Goal: Information Seeking & Learning: Learn about a topic

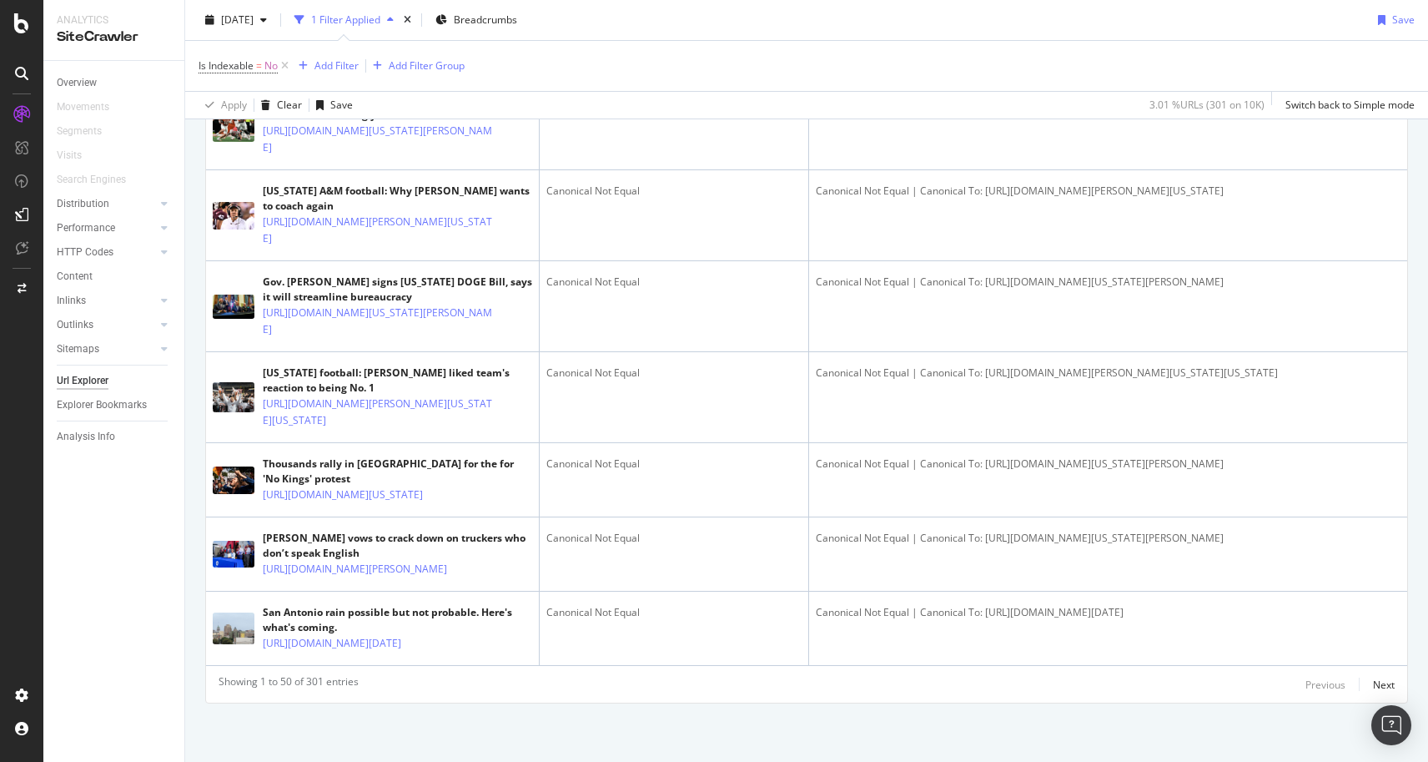
scroll to position [5395, 0]
click at [1383, 682] on div "Next" at bounding box center [1384, 684] width 22 height 14
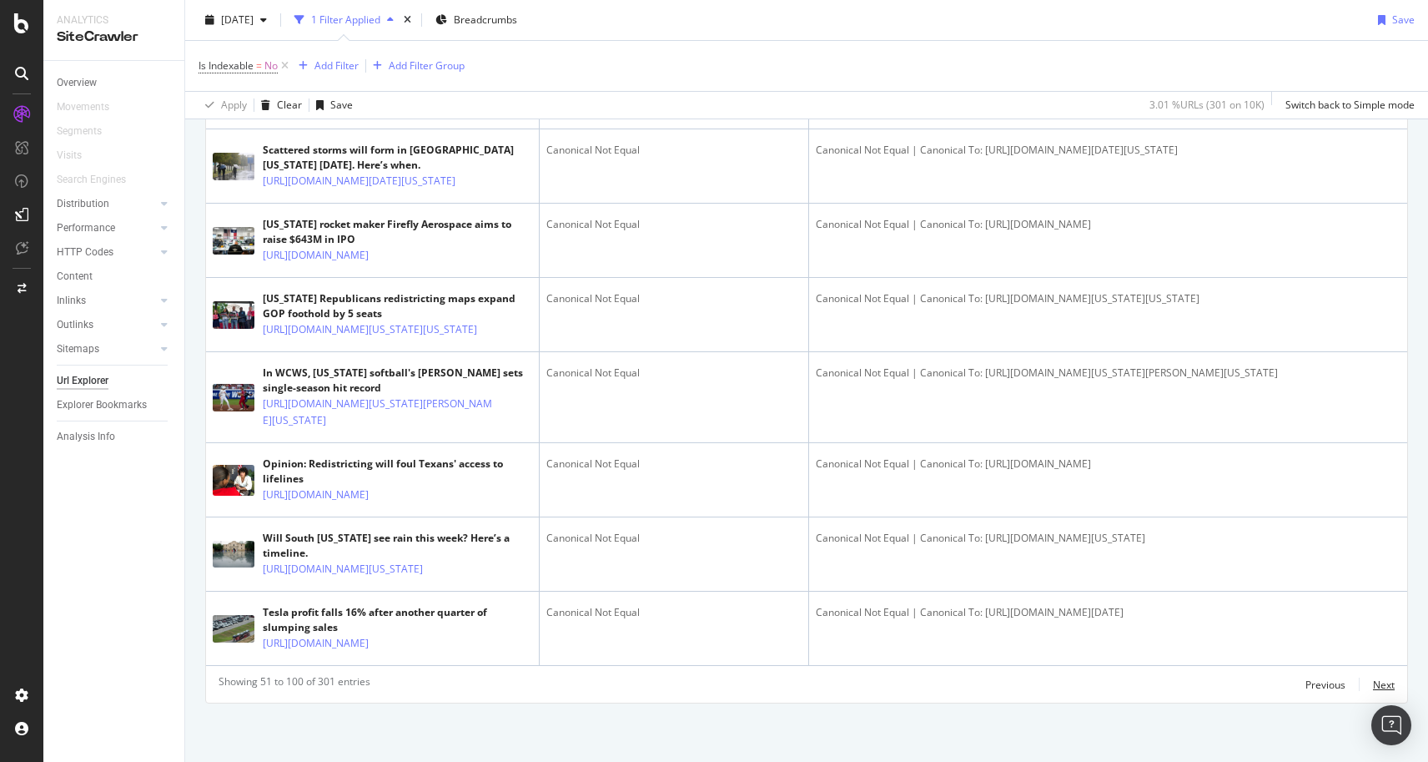
scroll to position [5134, 0]
click at [1381, 686] on div "Next" at bounding box center [1384, 684] width 22 height 14
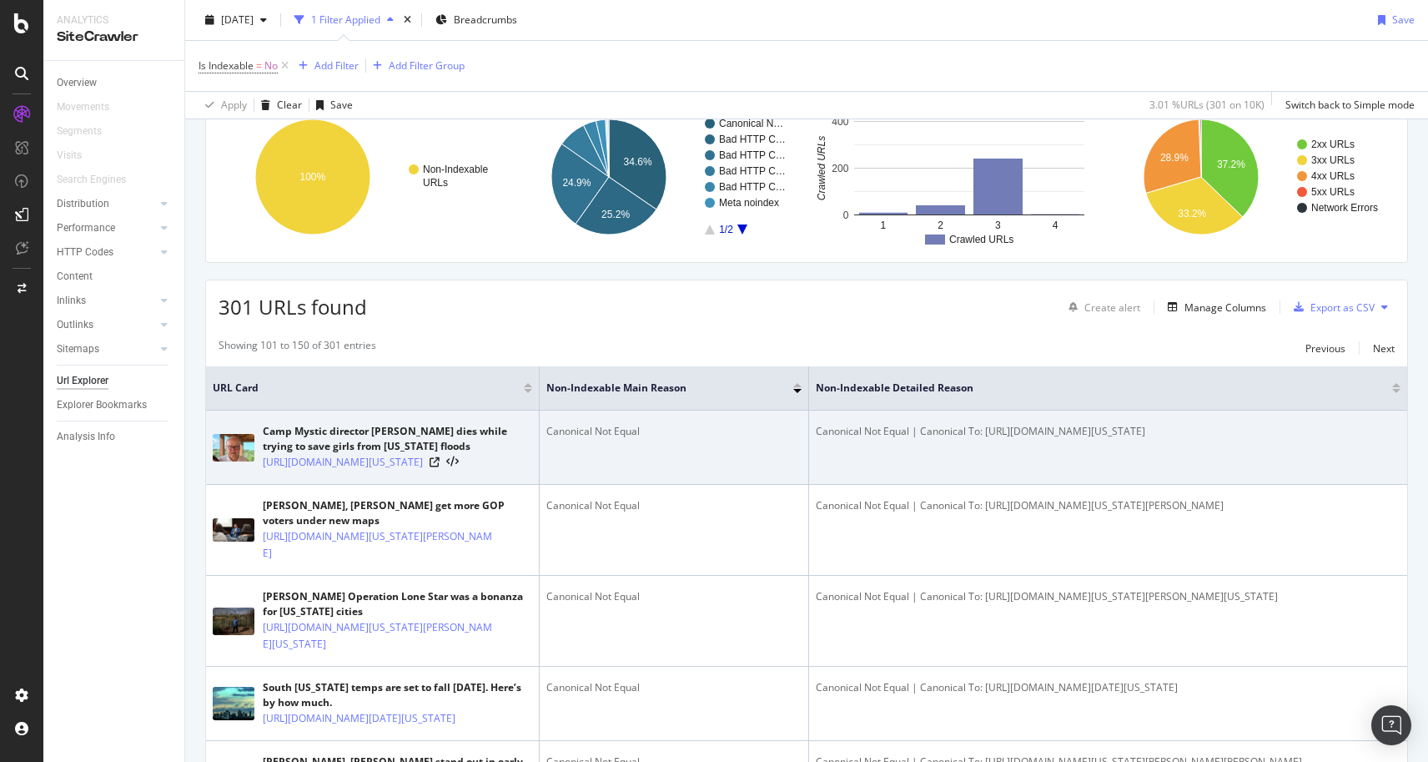
scroll to position [186, 0]
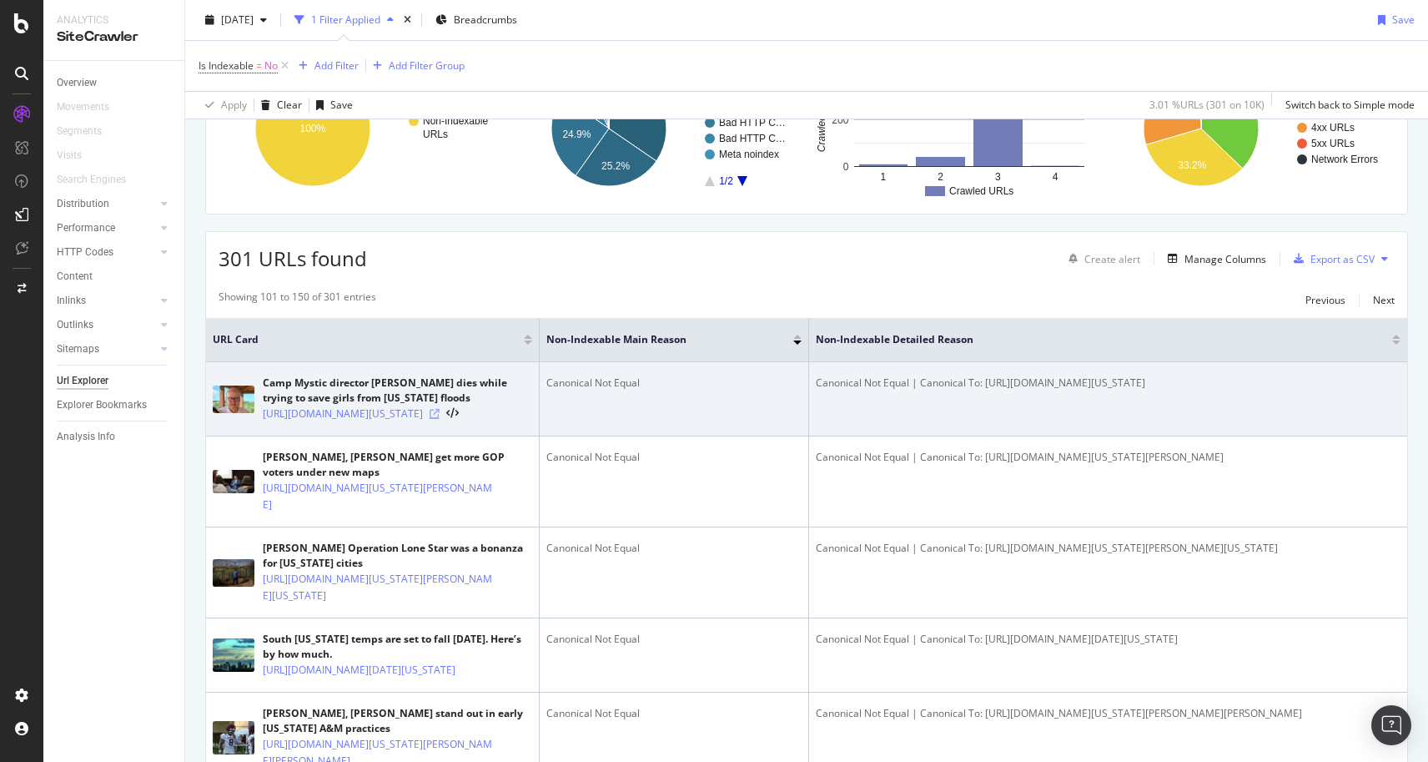
click at [440, 419] on icon at bounding box center [435, 414] width 10 height 10
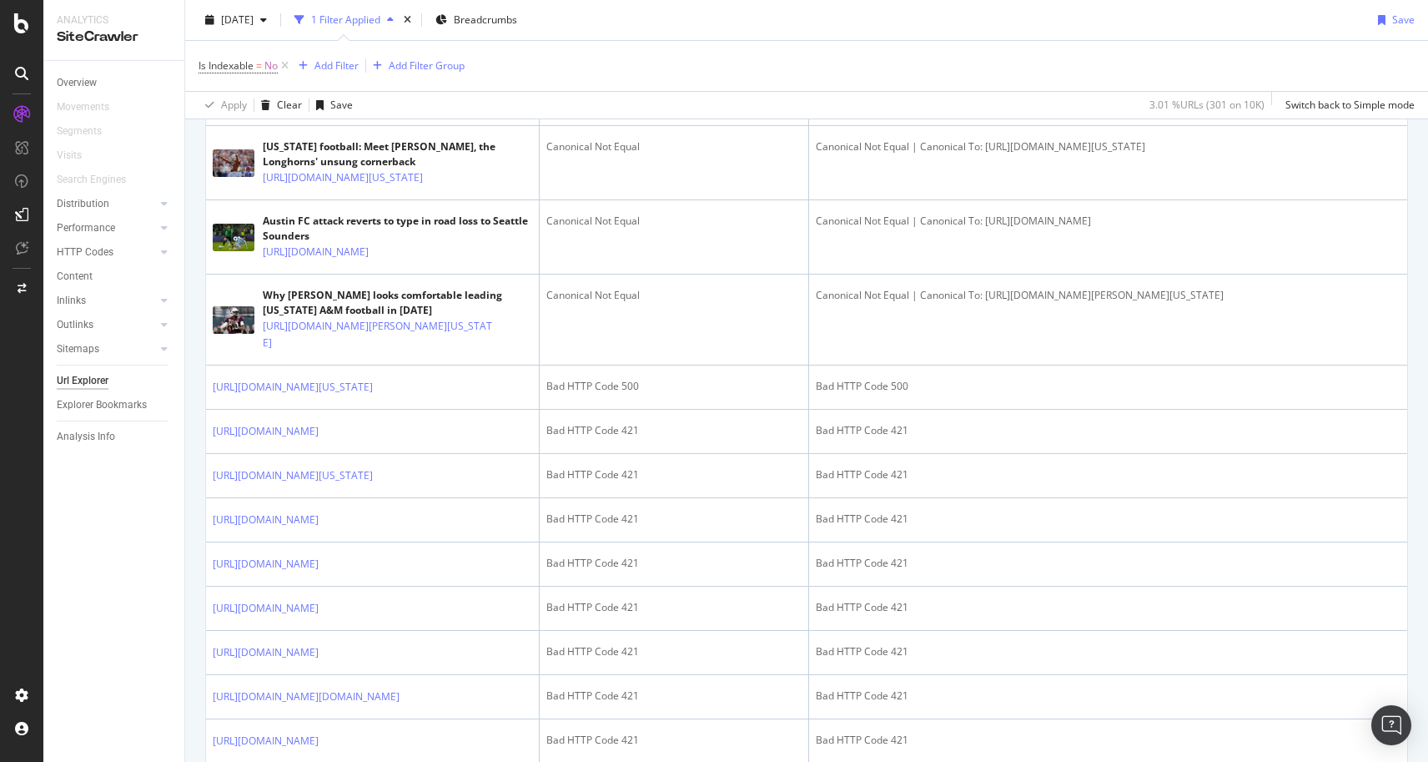
scroll to position [1327, 0]
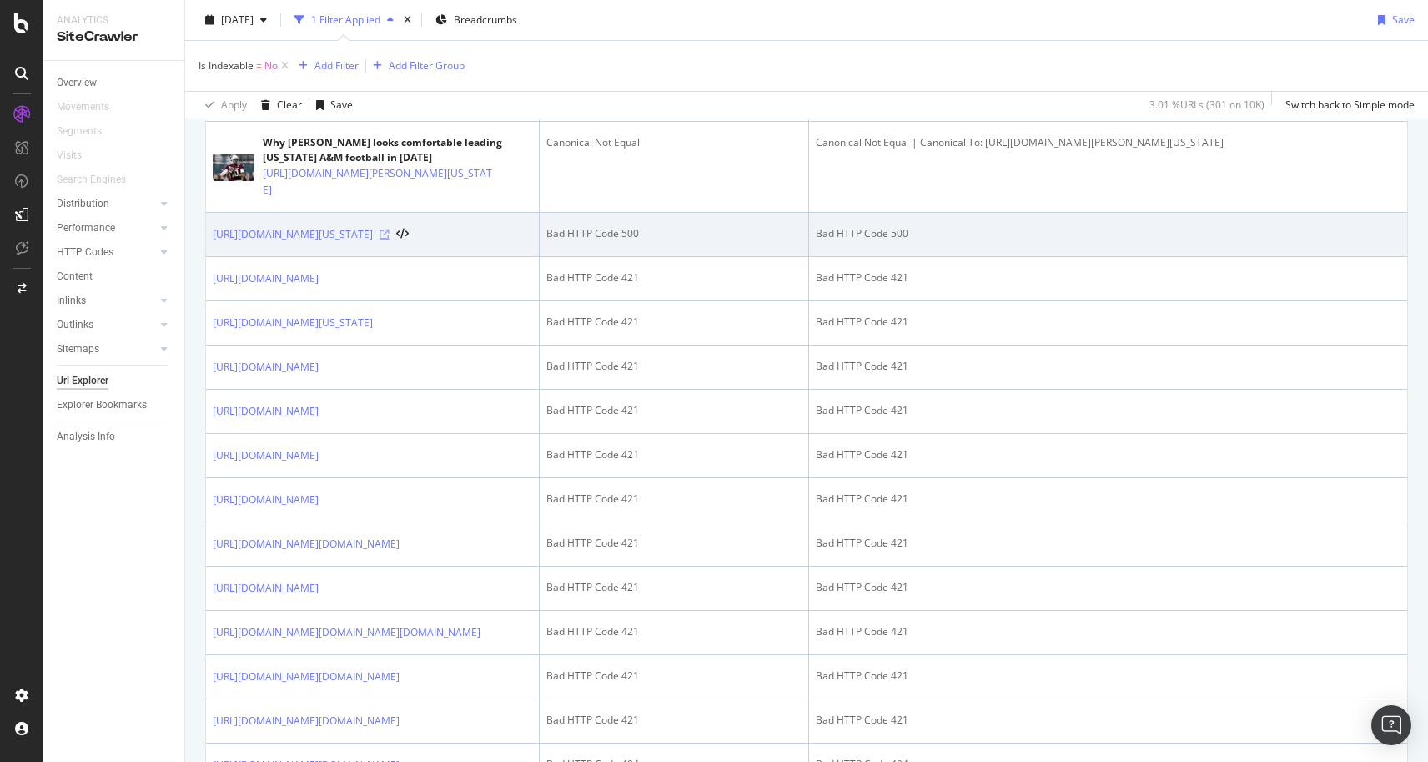
click at [390, 239] on icon at bounding box center [385, 234] width 10 height 10
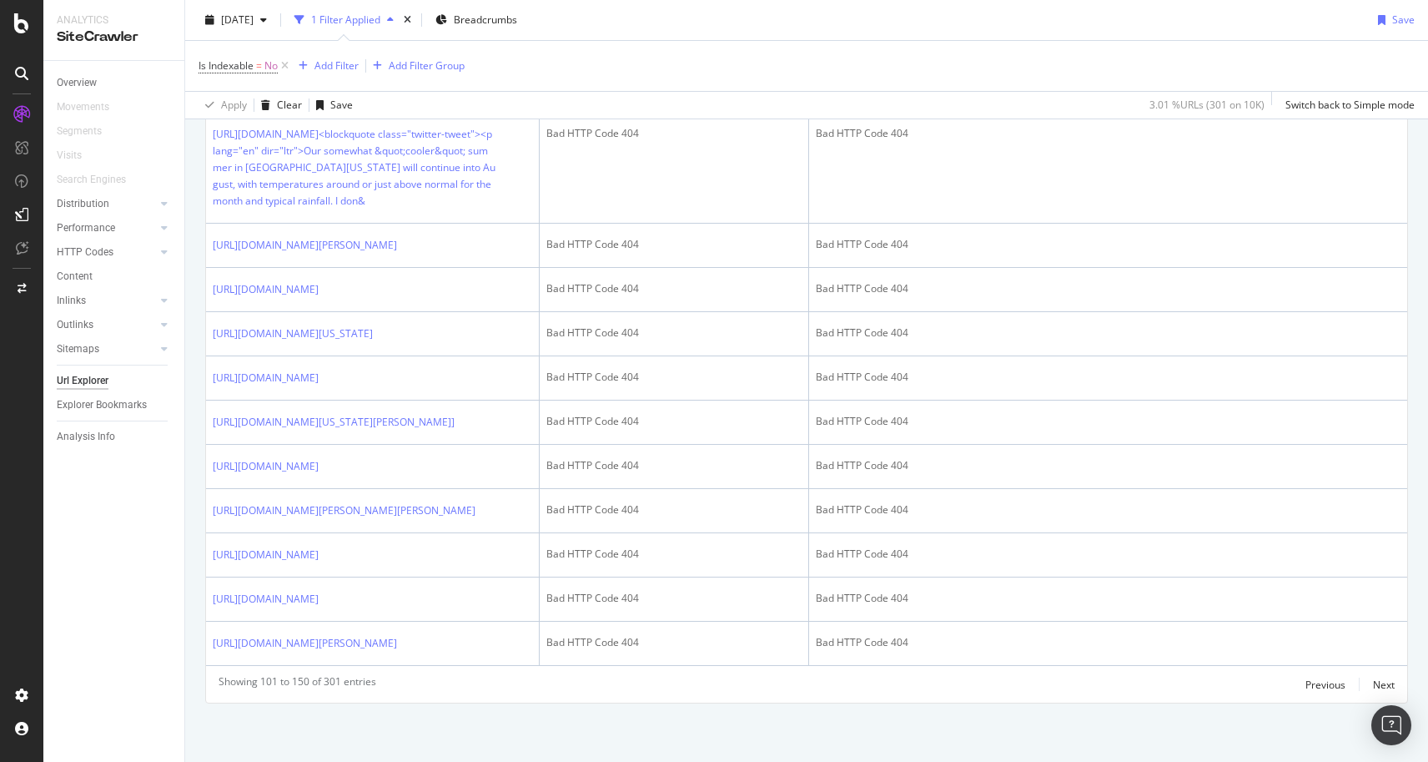
scroll to position [3656, 0]
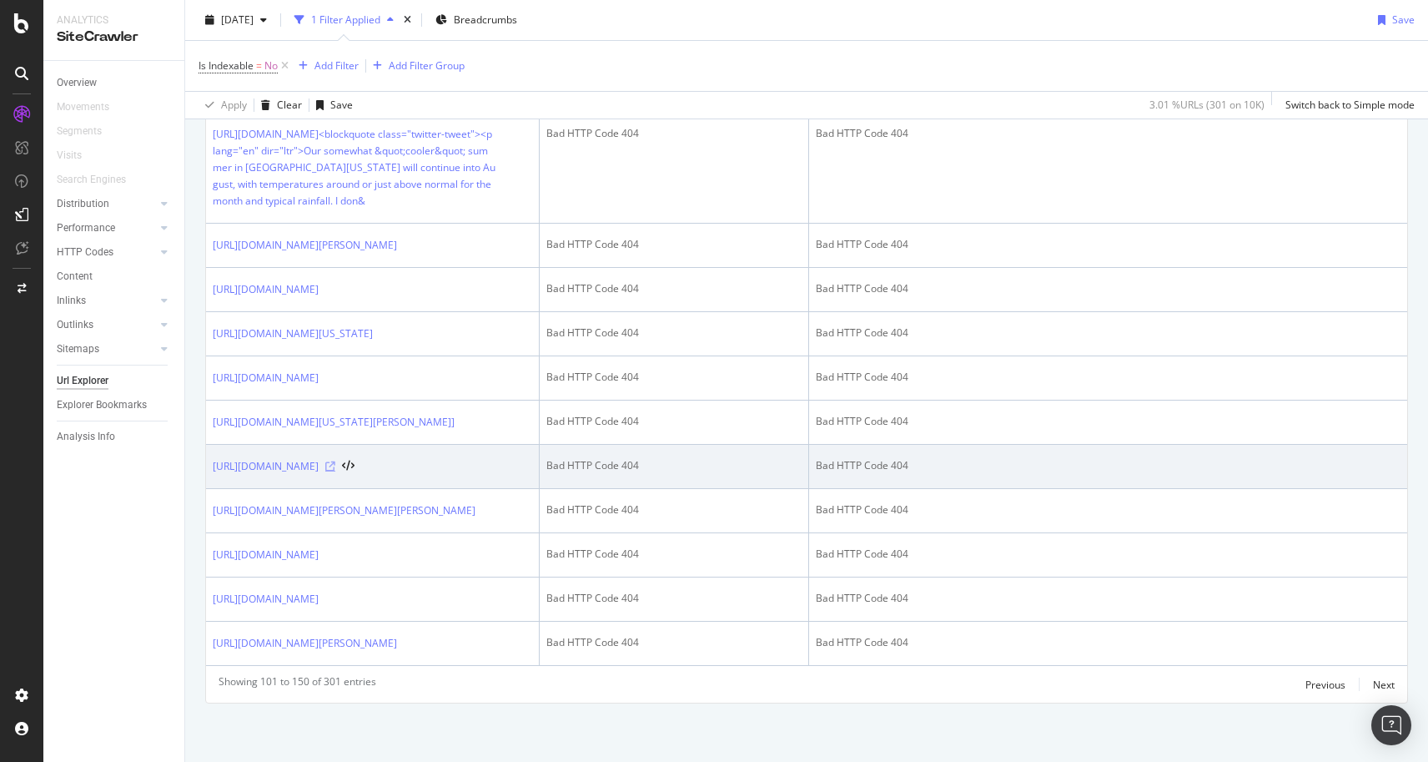
click at [335, 461] on icon at bounding box center [330, 466] width 10 height 10
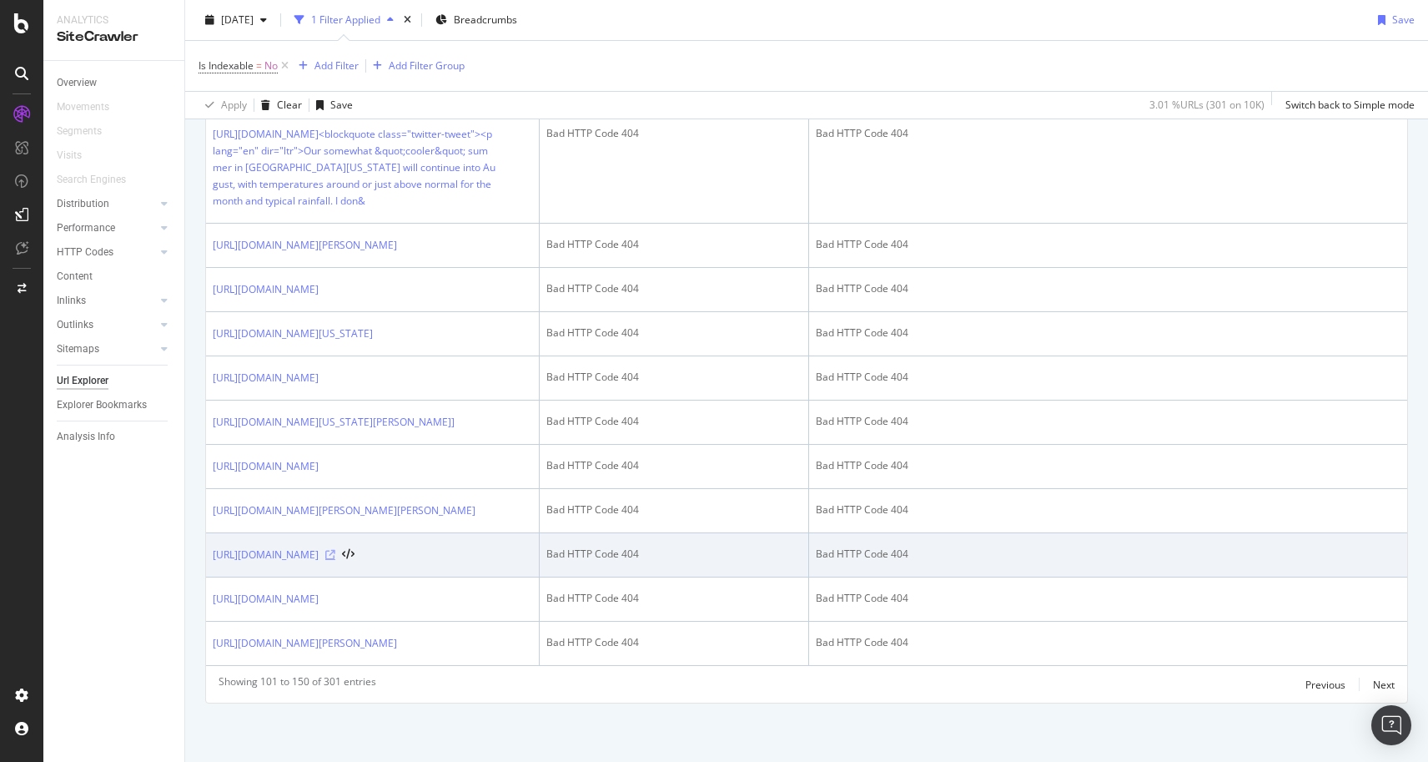
click at [335, 550] on icon at bounding box center [330, 555] width 10 height 10
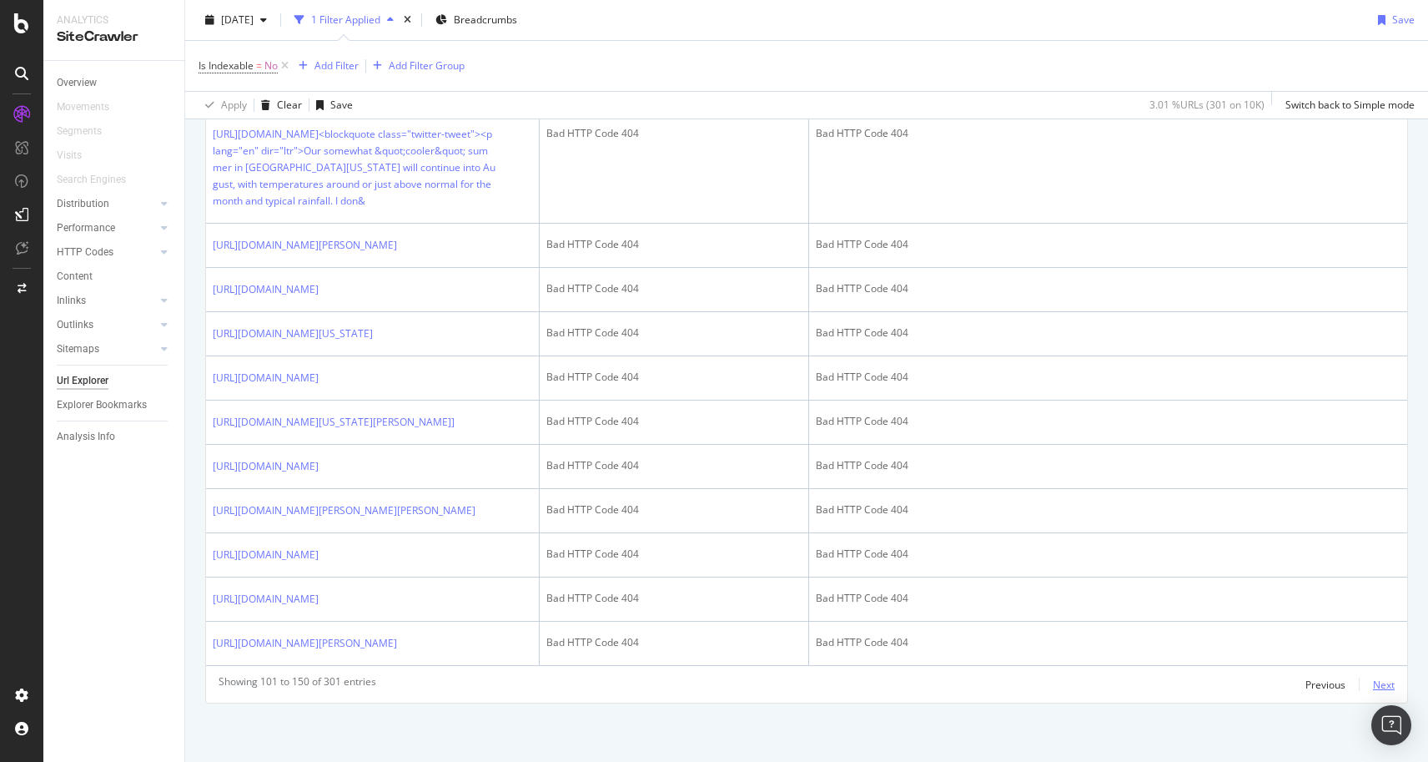
click at [1383, 685] on div "Next" at bounding box center [1384, 684] width 22 height 14
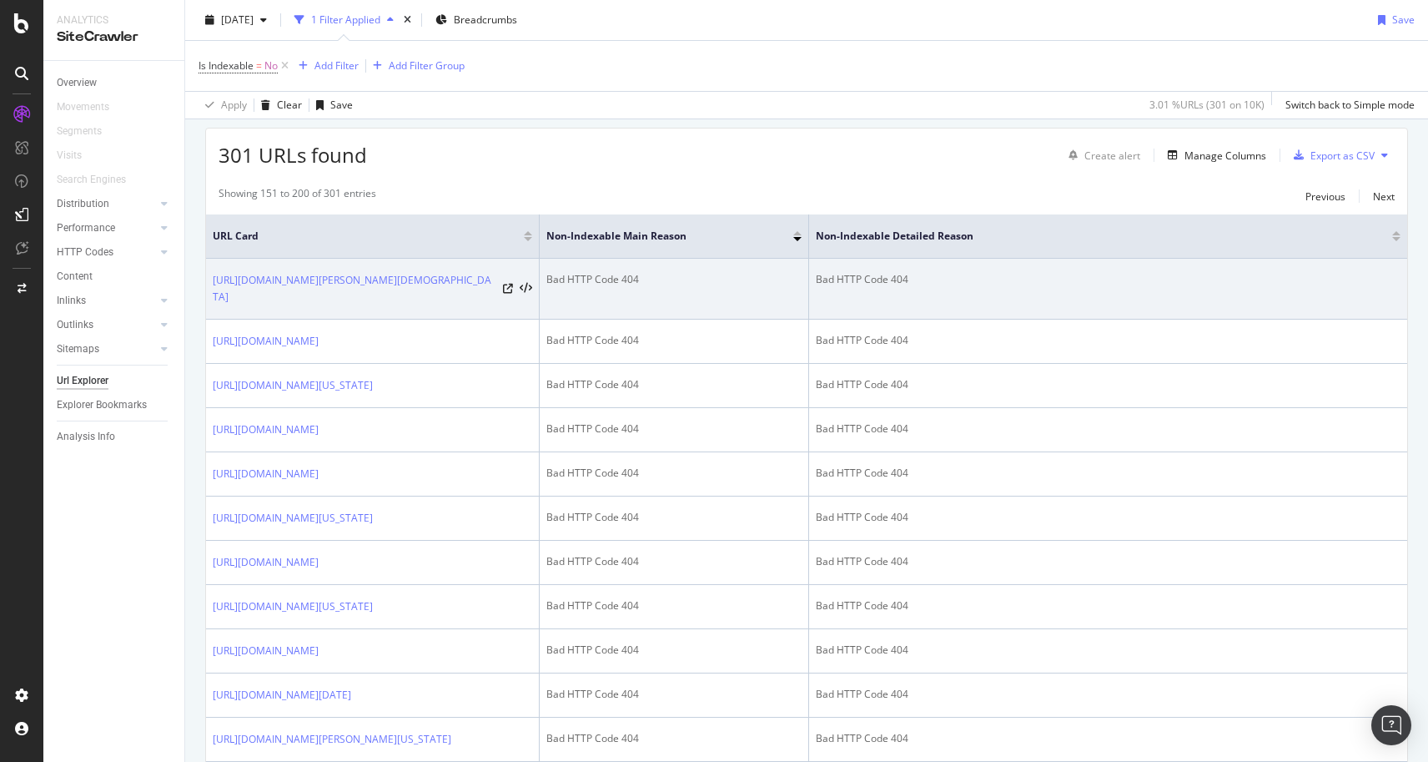
scroll to position [290, 0]
click at [505, 287] on icon at bounding box center [508, 288] width 10 height 10
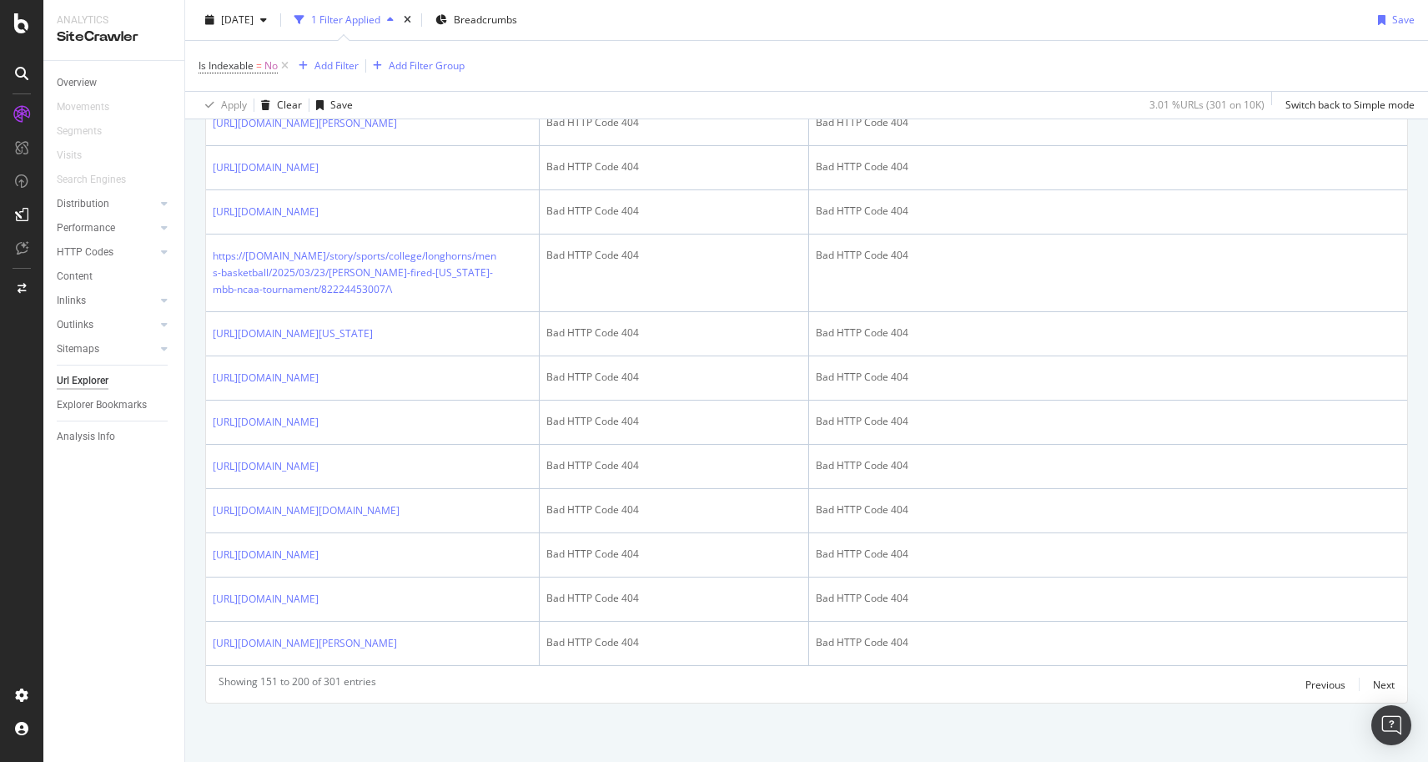
scroll to position [3253, 0]
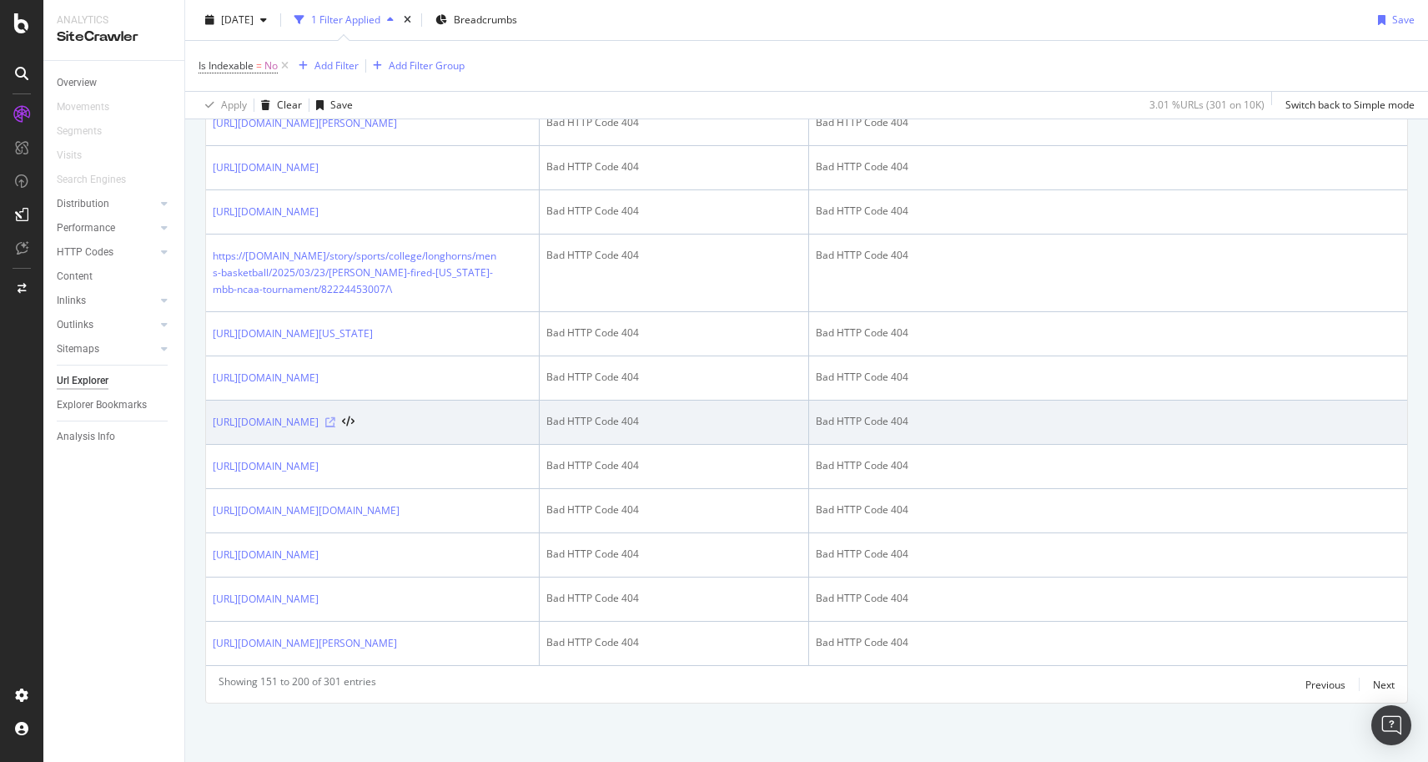
click at [335, 417] on icon at bounding box center [330, 422] width 10 height 10
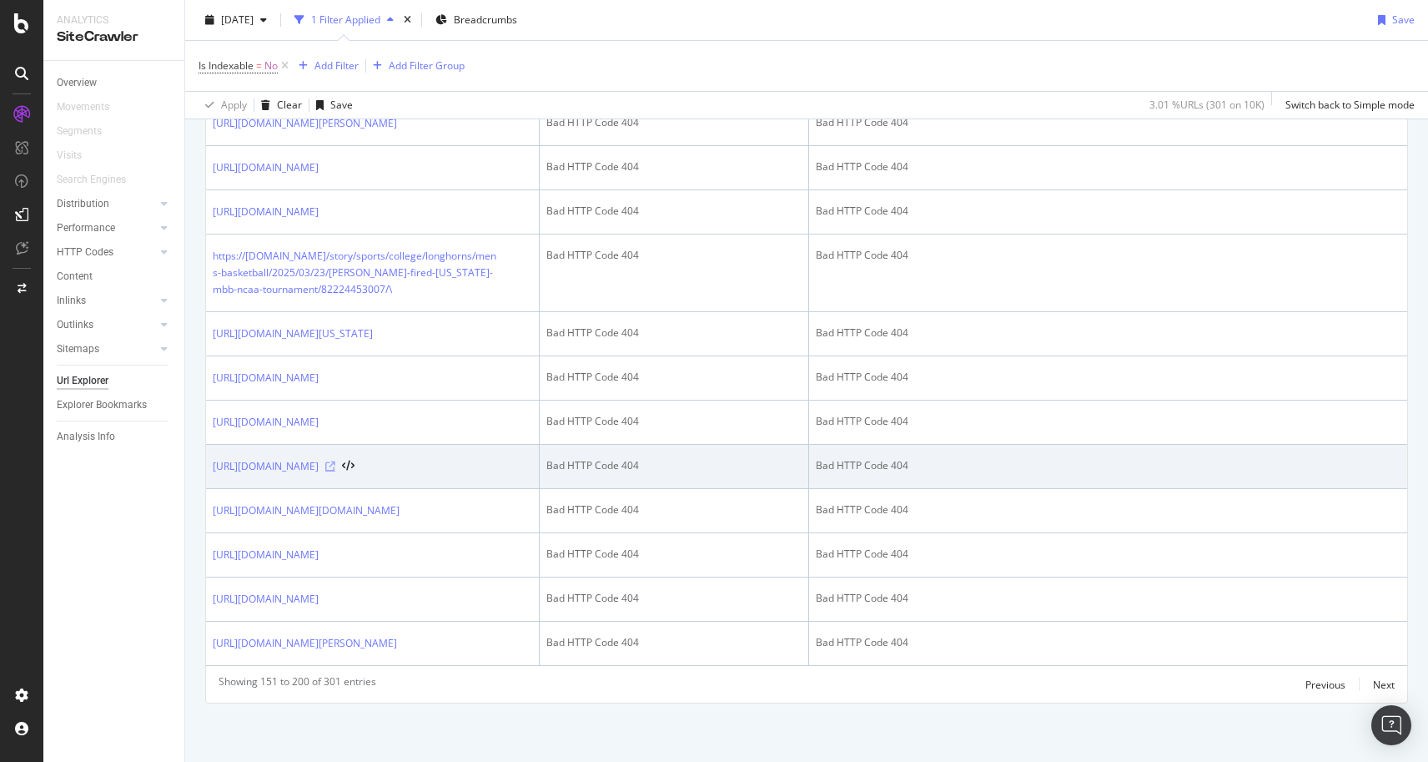
click at [335, 461] on icon at bounding box center [330, 466] width 10 height 10
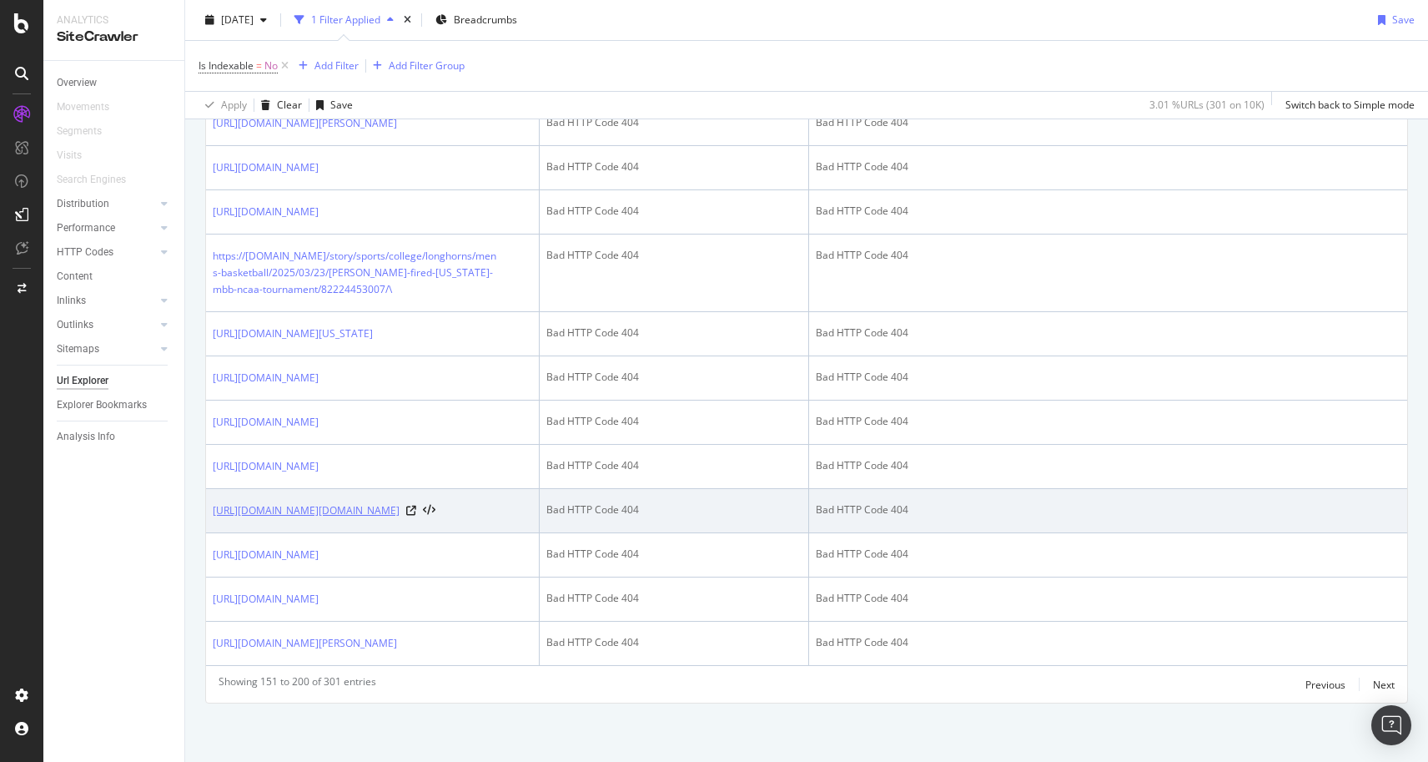
scroll to position [3312, 0]
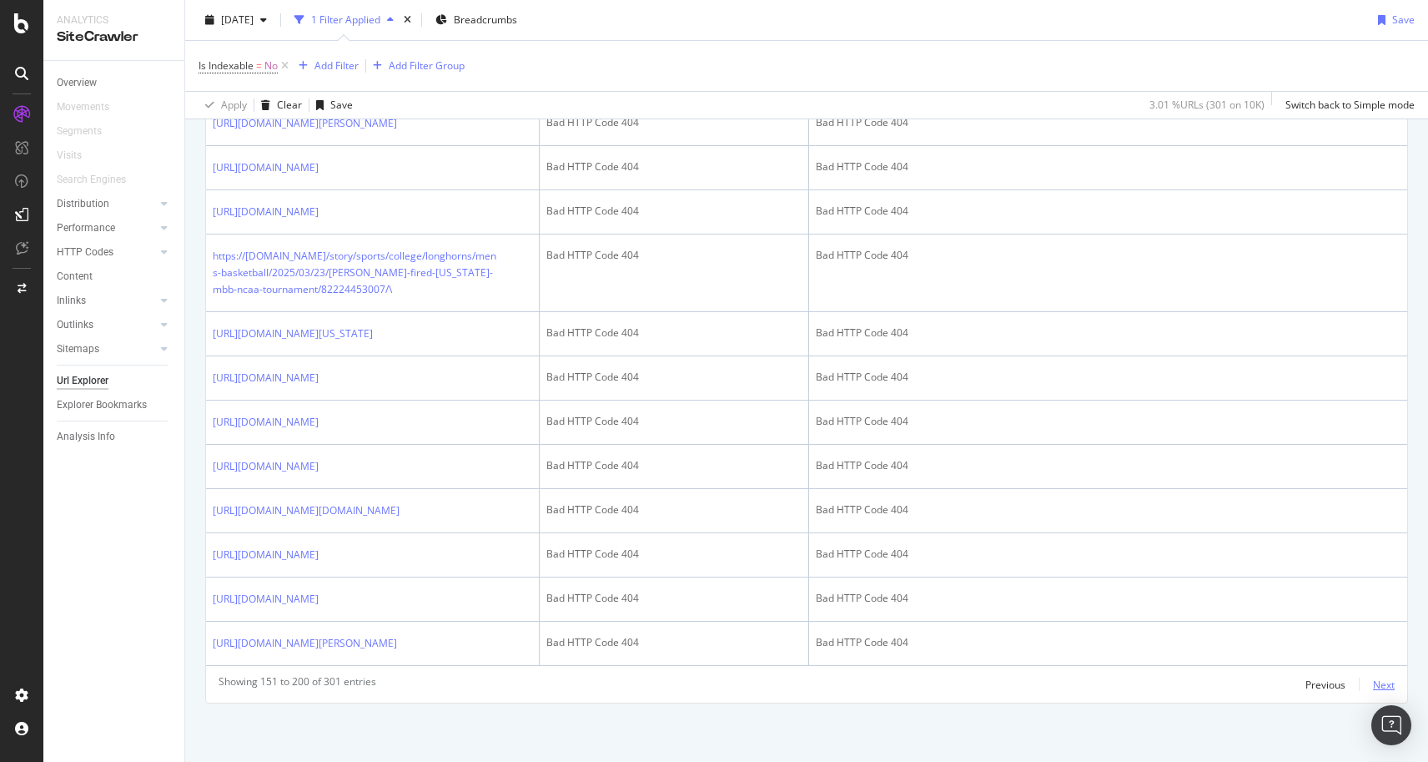
click at [1385, 682] on div "Next" at bounding box center [1384, 684] width 22 height 14
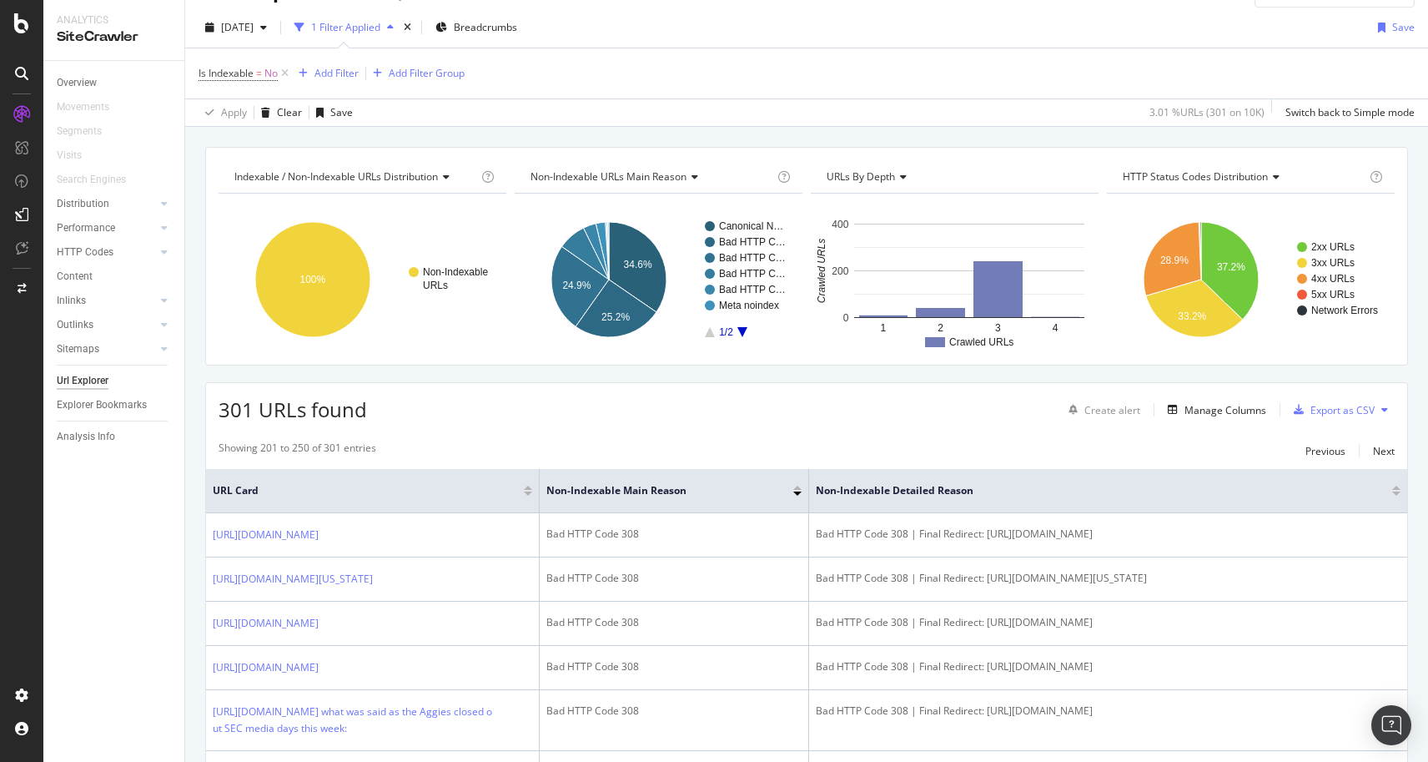
scroll to position [0, 0]
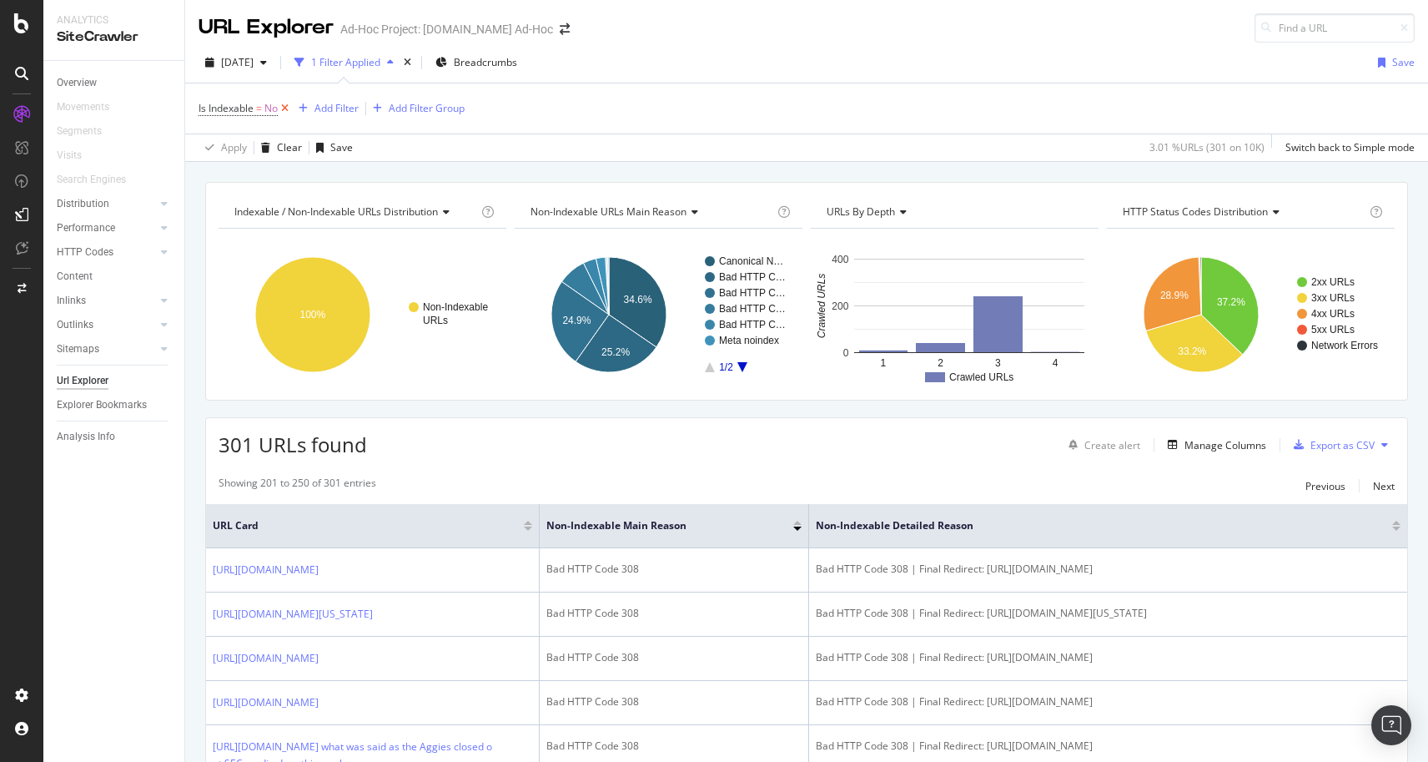
click at [279, 104] on icon at bounding box center [285, 108] width 14 height 17
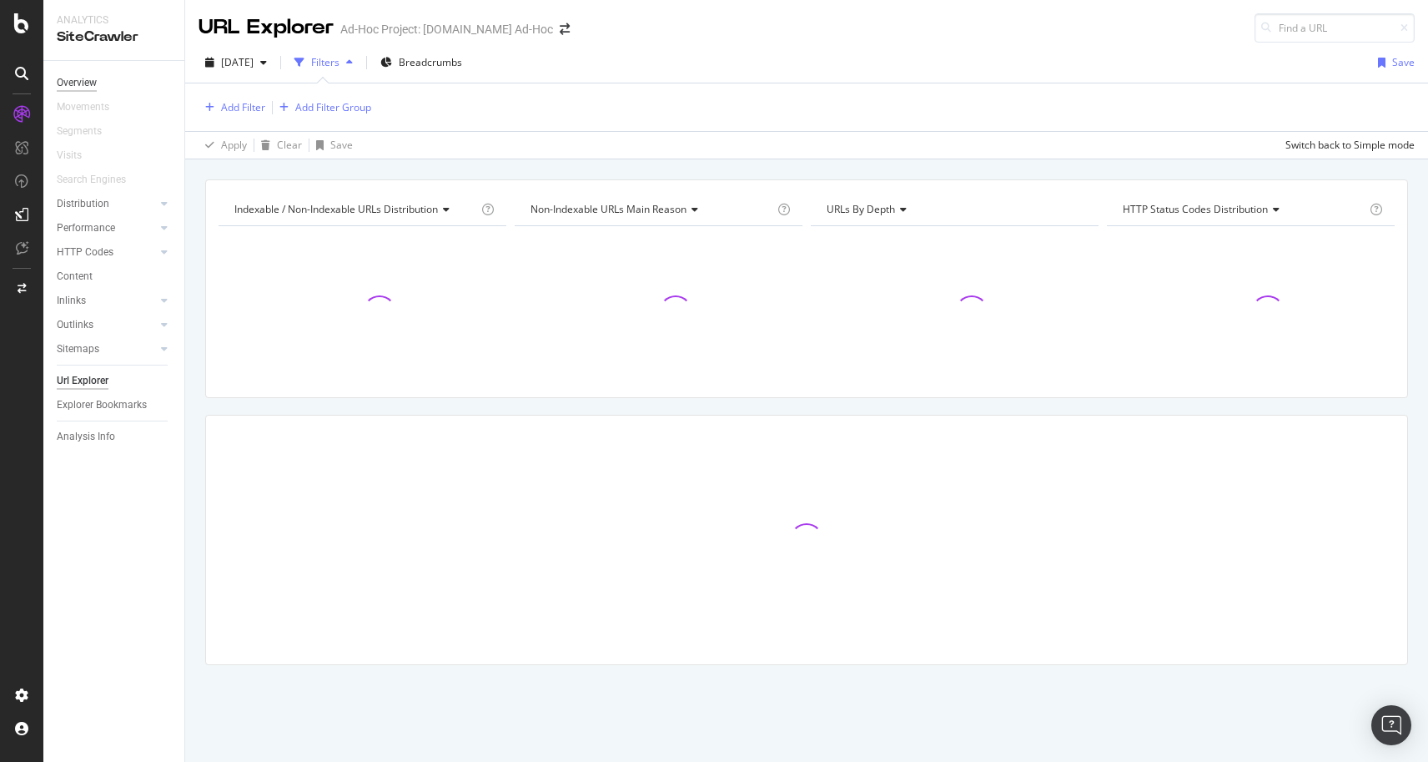
click at [78, 78] on div "Overview" at bounding box center [77, 83] width 40 height 18
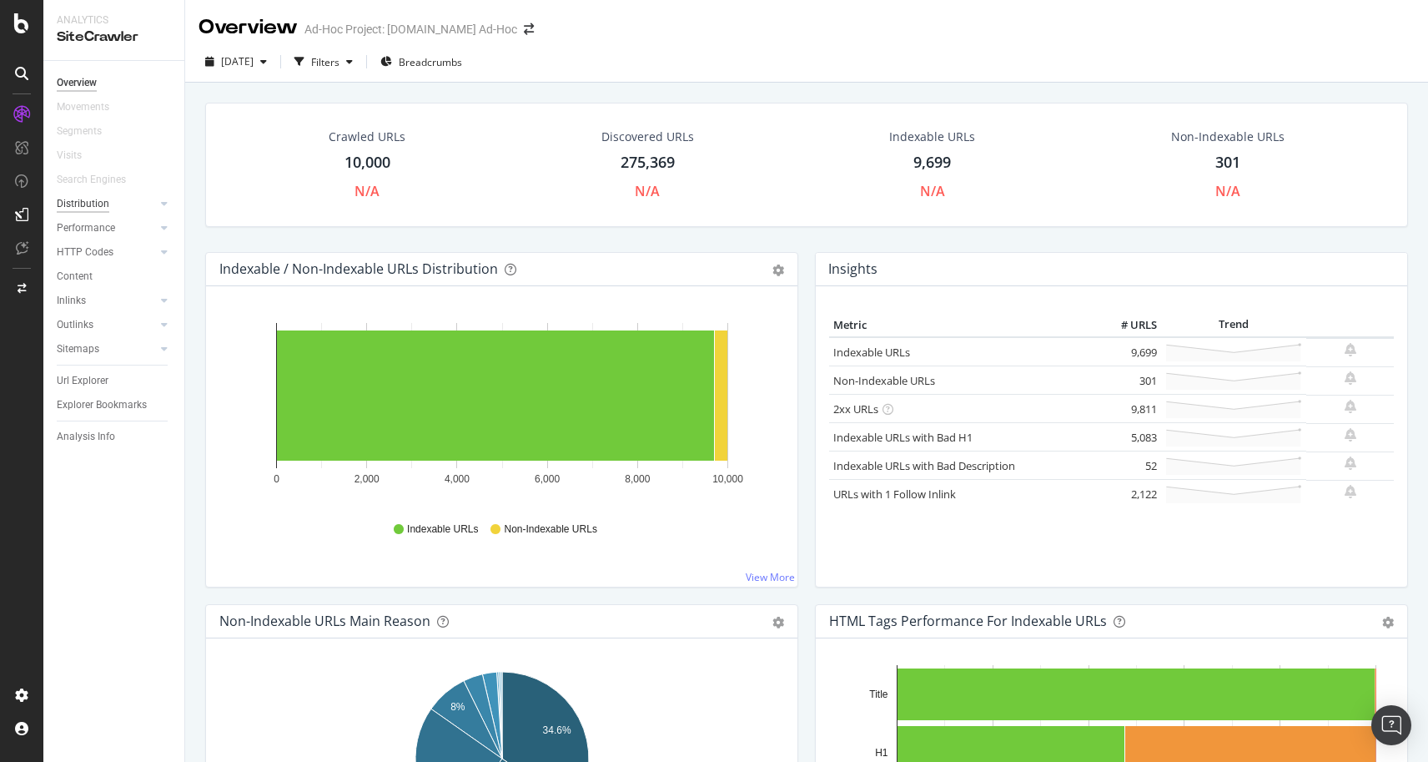
click at [84, 197] on div "Distribution" at bounding box center [83, 204] width 53 height 18
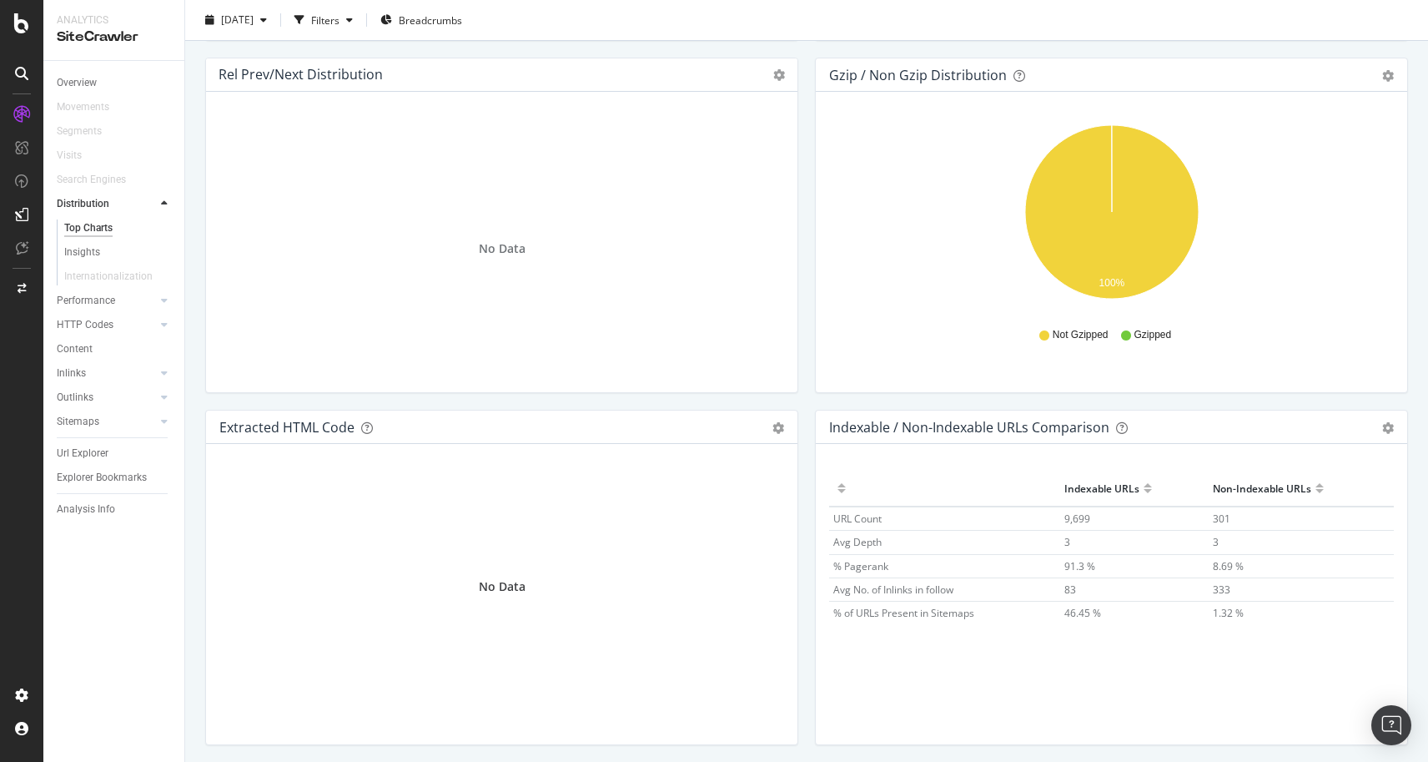
scroll to position [2335, 0]
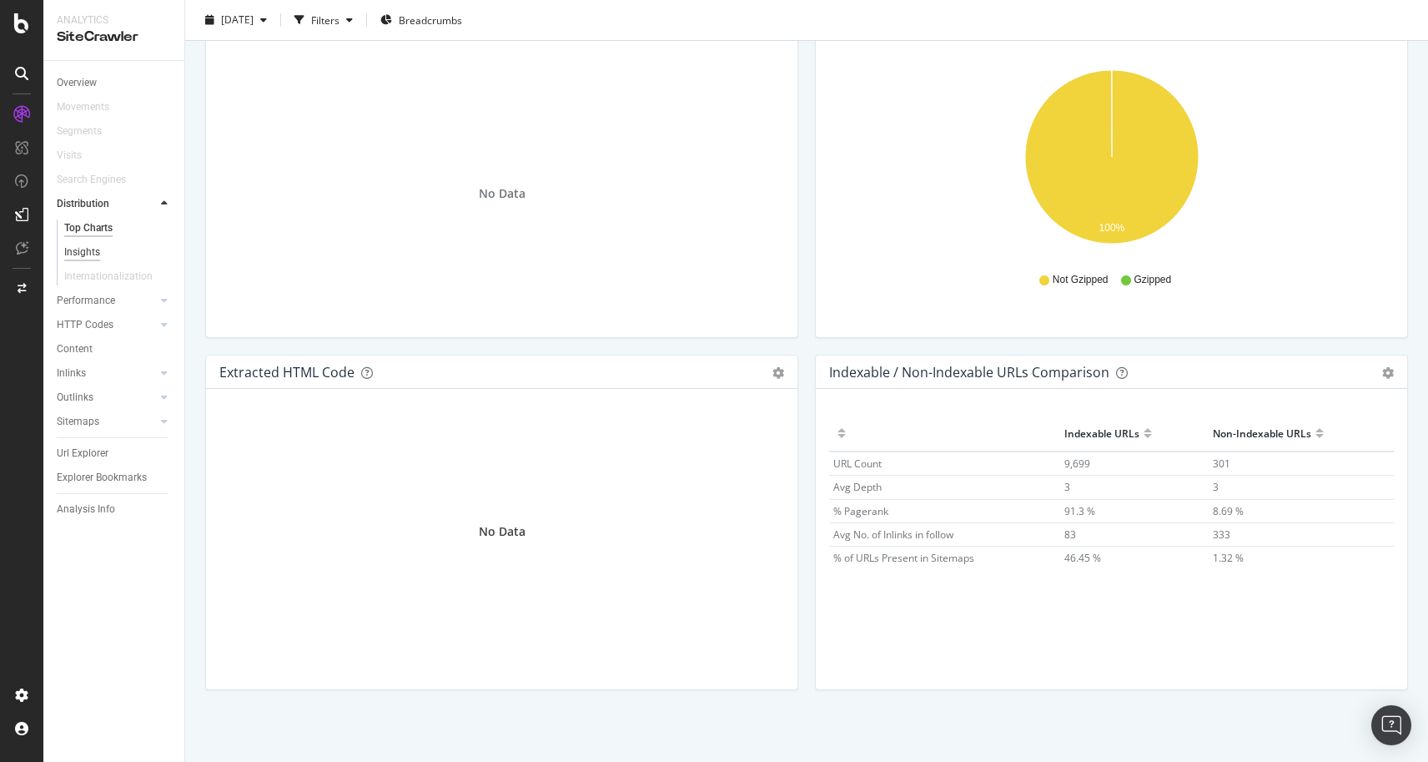
click at [80, 252] on div "Insights" at bounding box center [82, 253] width 36 height 18
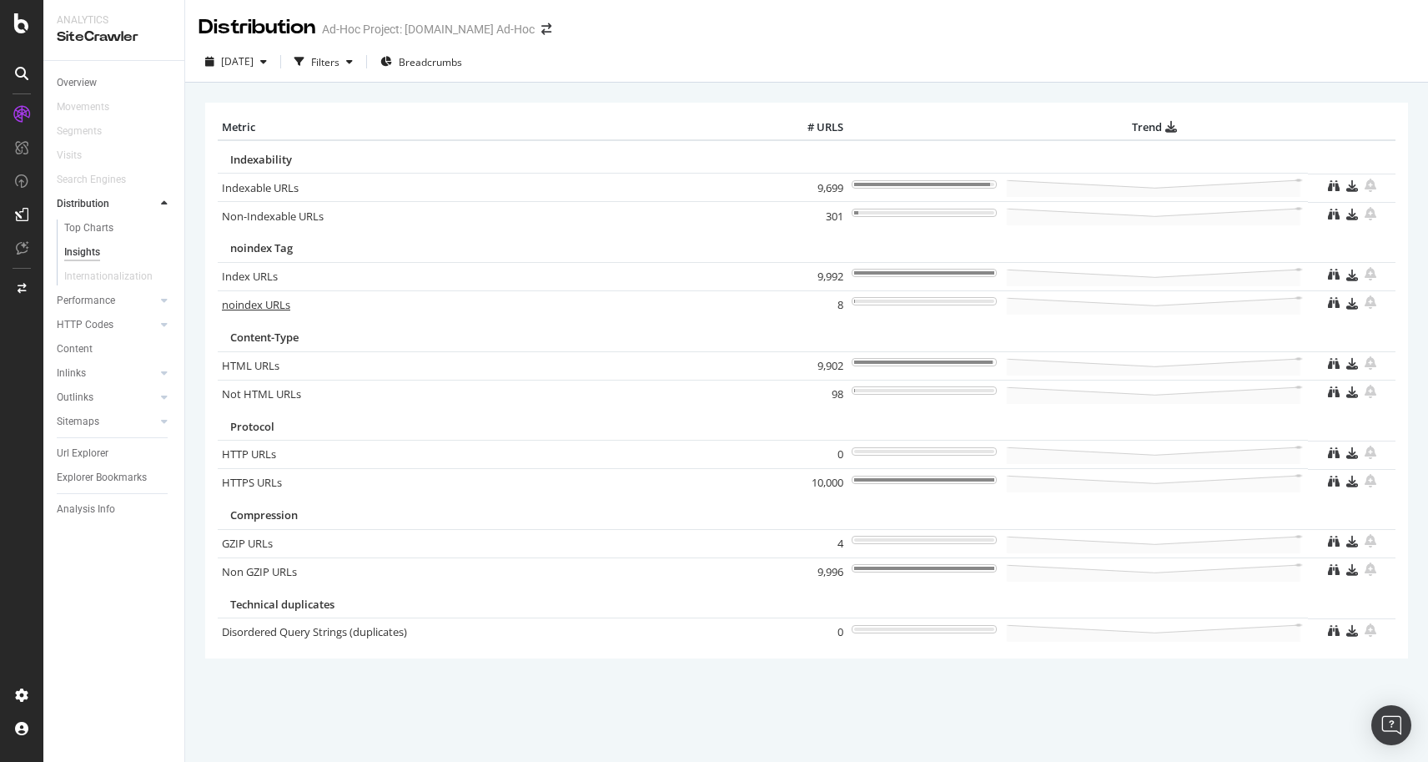
click at [258, 302] on link "noindex URLs" at bounding box center [256, 304] width 68 height 15
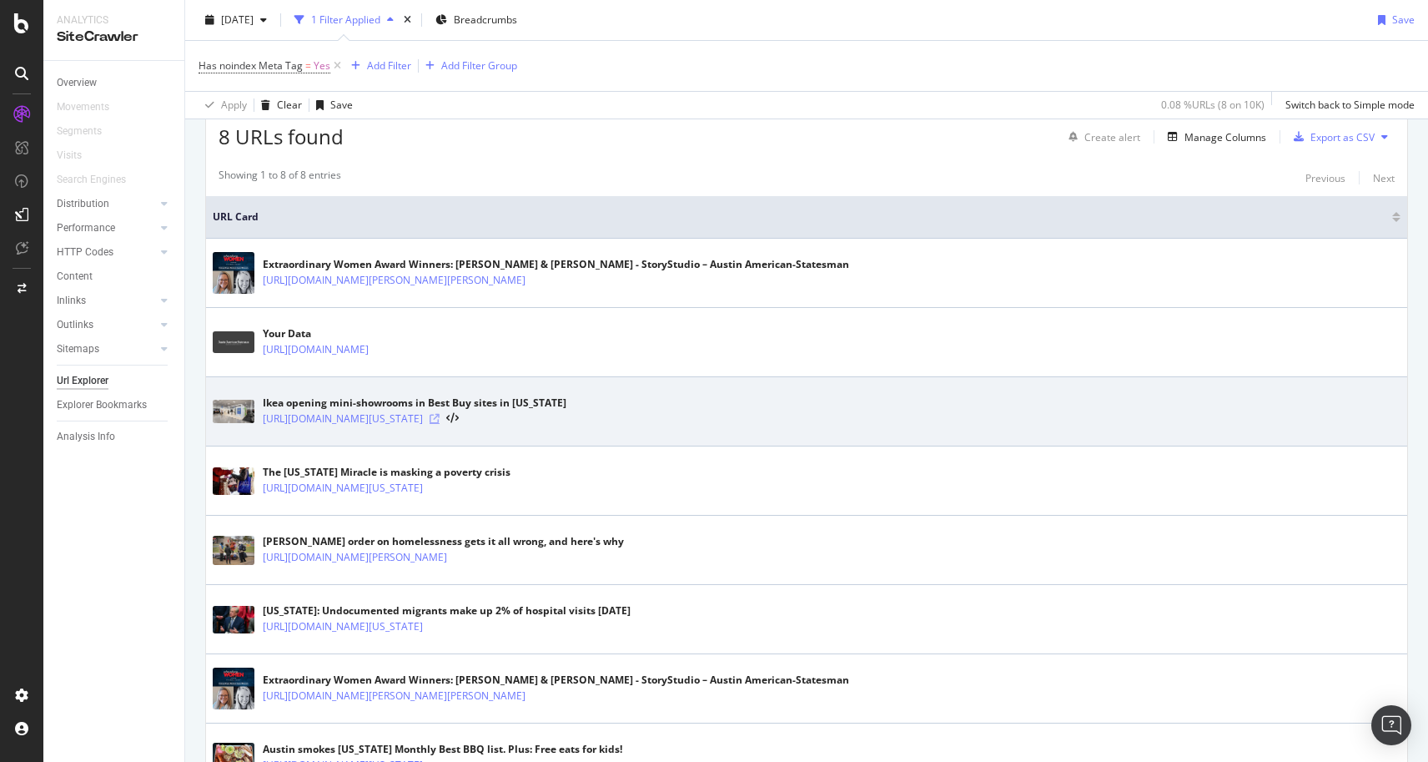
scroll to position [436, 0]
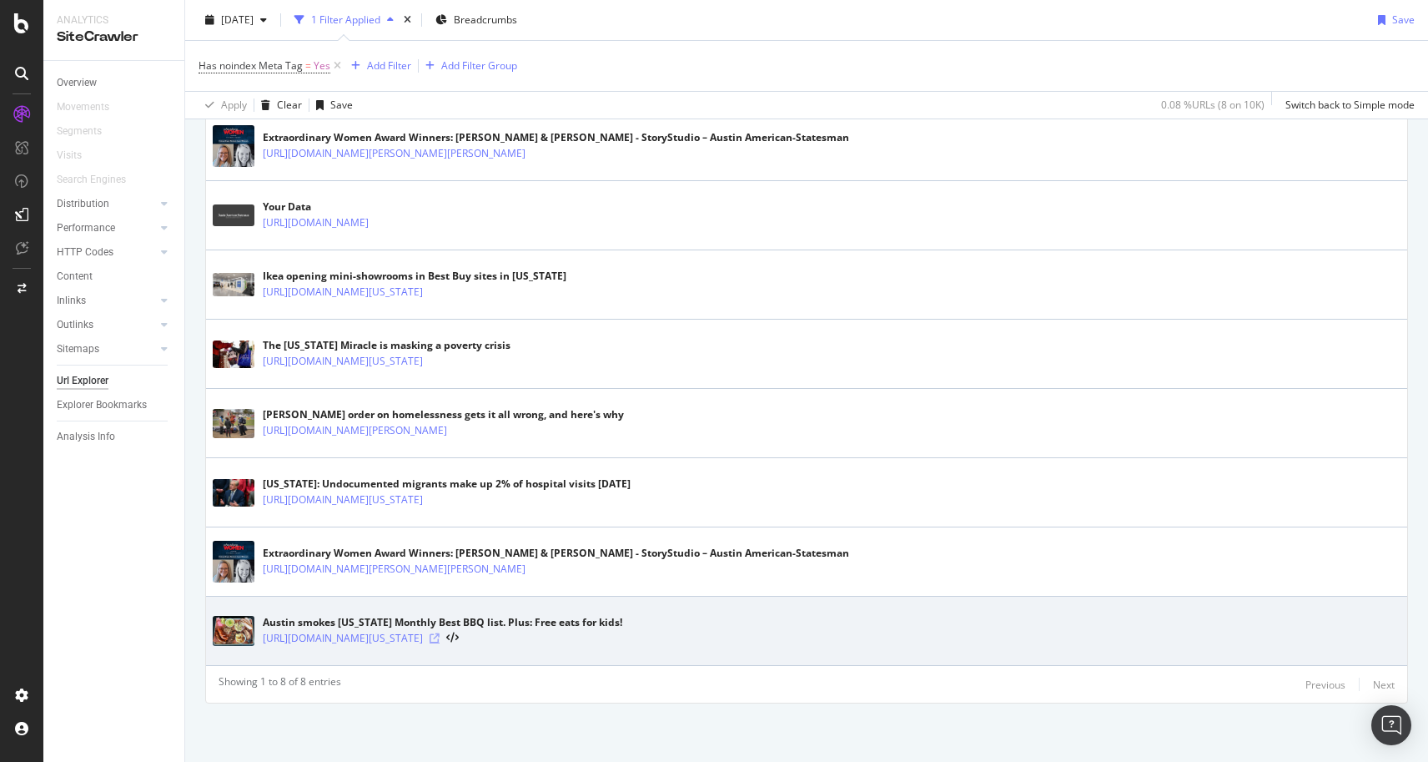
click at [440, 637] on icon at bounding box center [435, 638] width 10 height 10
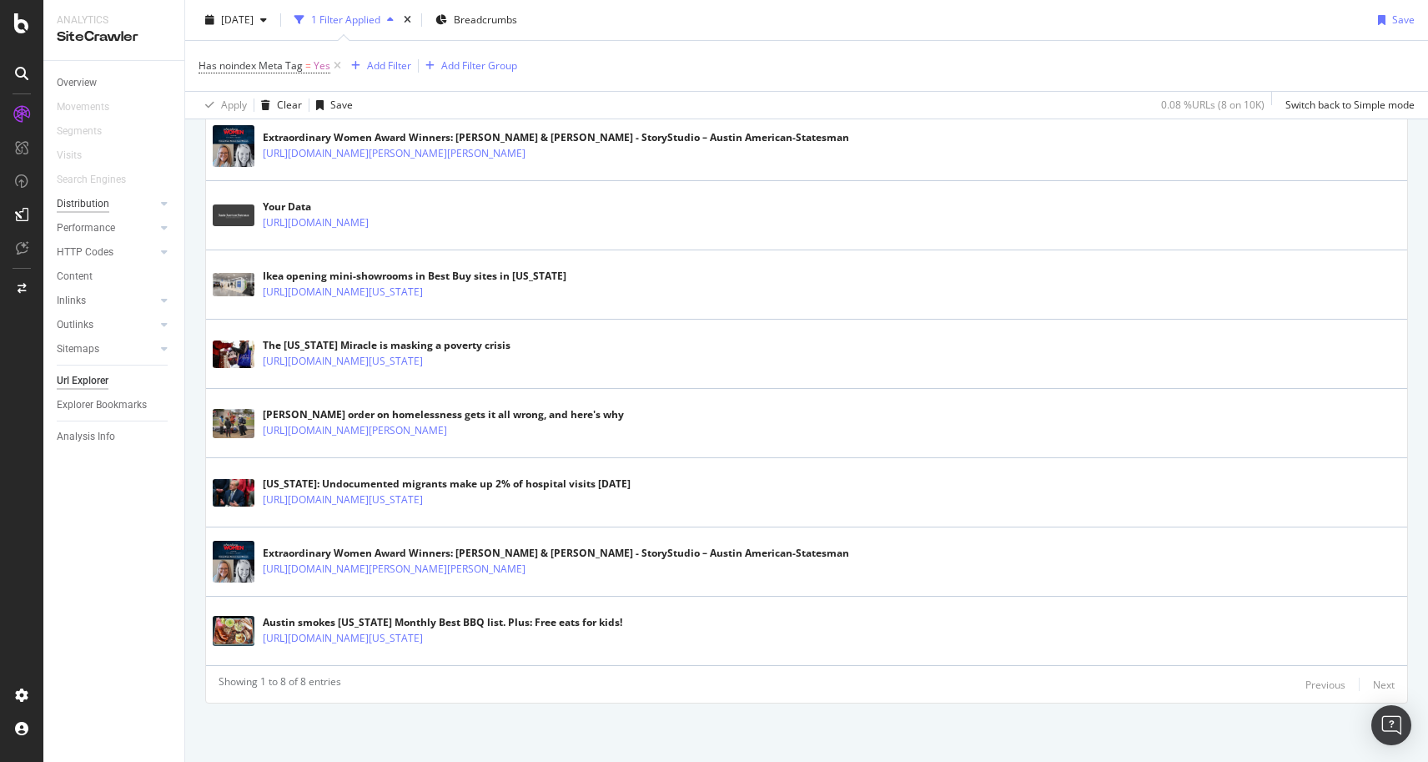
click at [88, 203] on div "Distribution" at bounding box center [83, 204] width 53 height 18
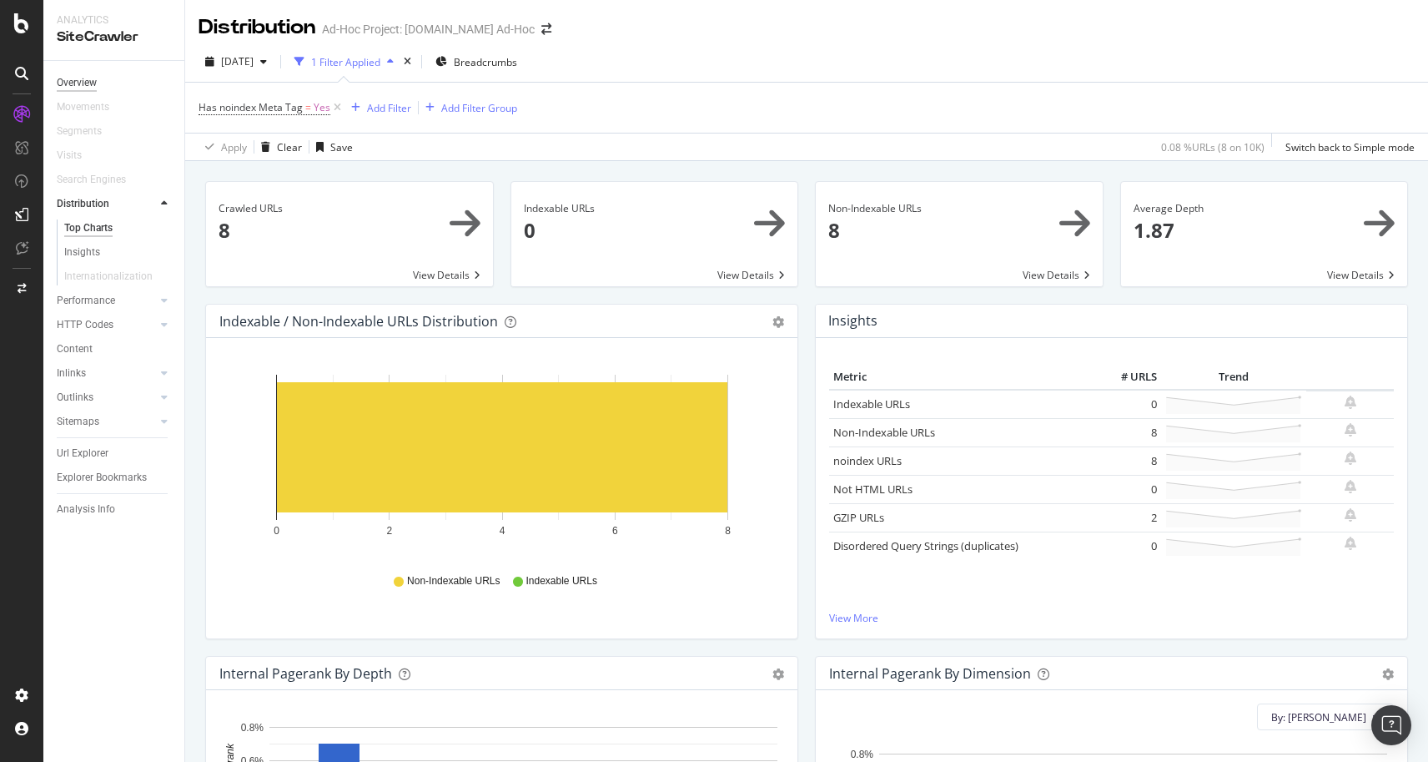
click at [78, 80] on div "Overview" at bounding box center [77, 83] width 40 height 18
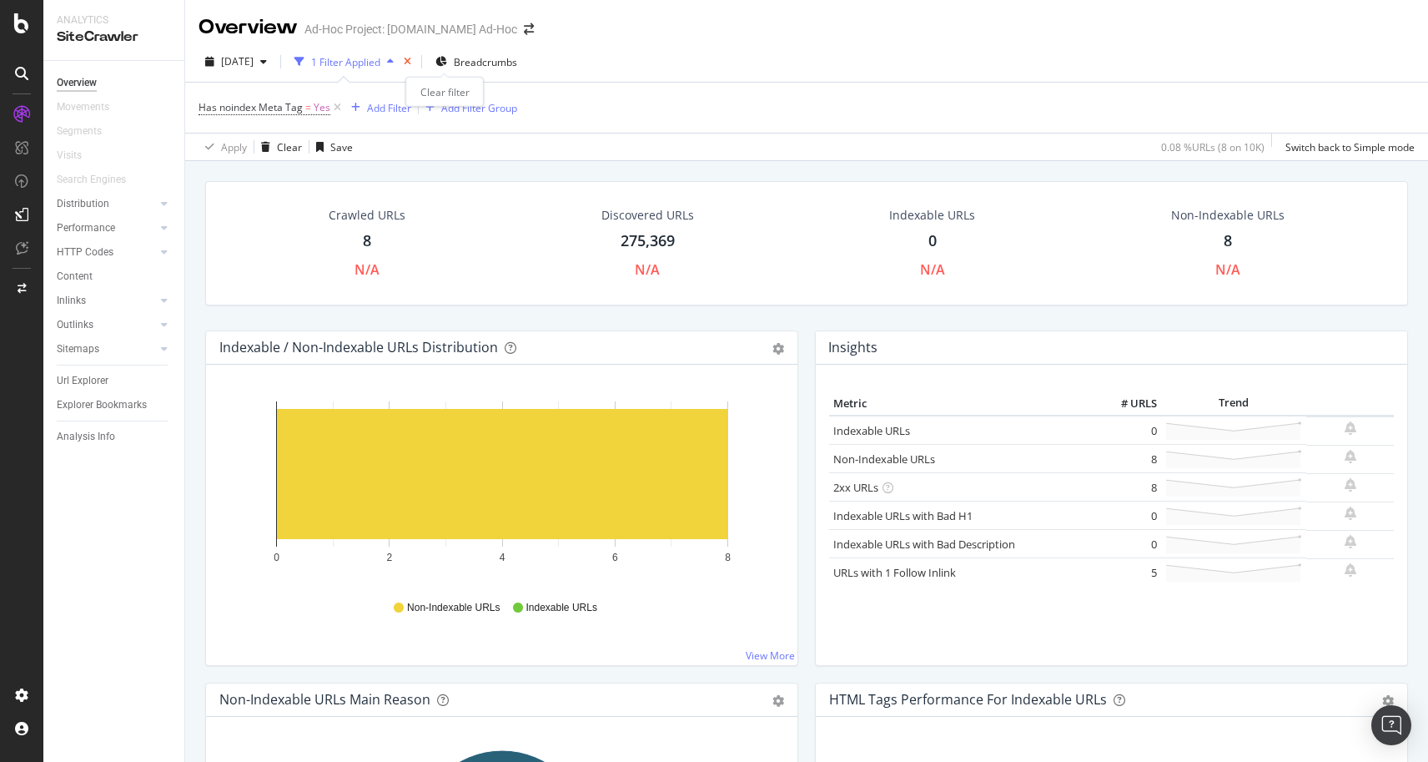
click at [411, 63] on icon "times" at bounding box center [408, 62] width 8 height 10
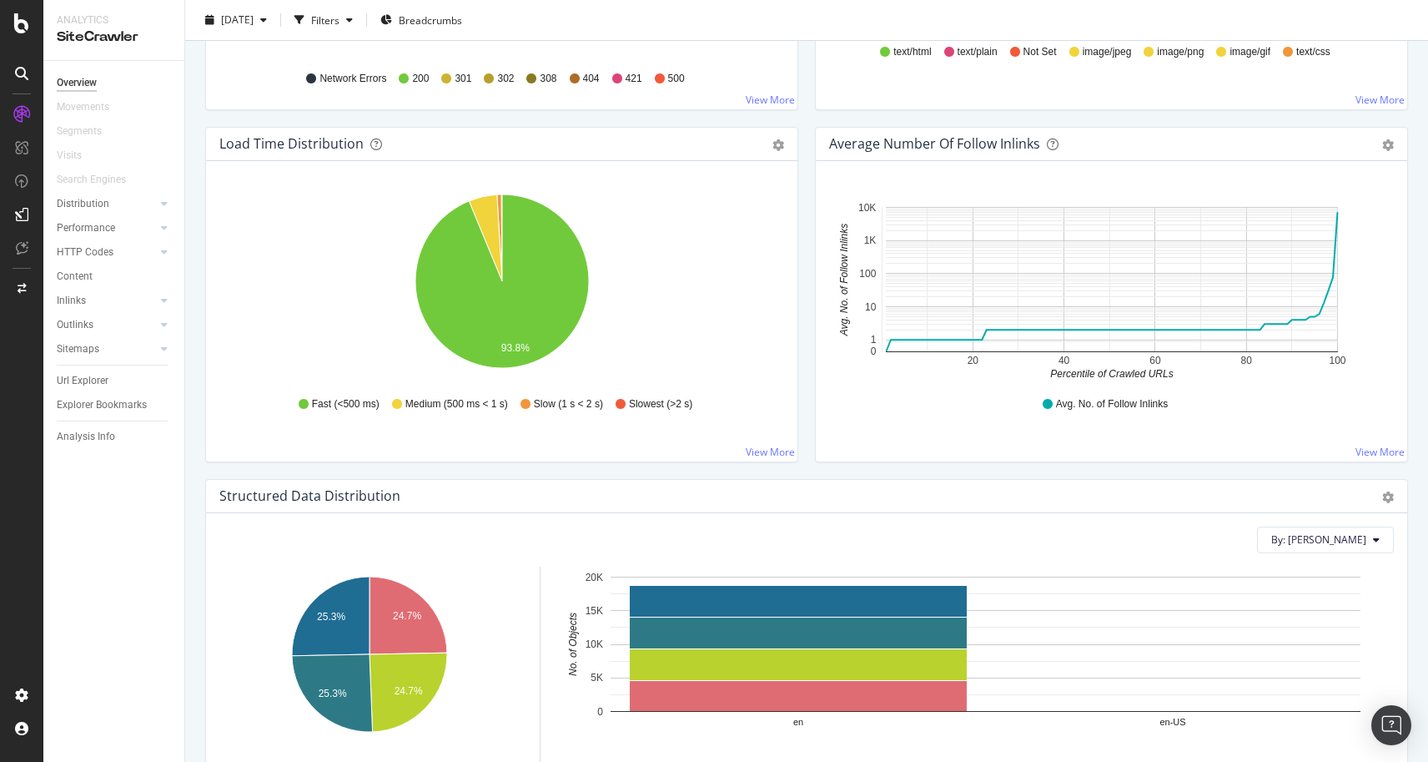
scroll to position [1195, 0]
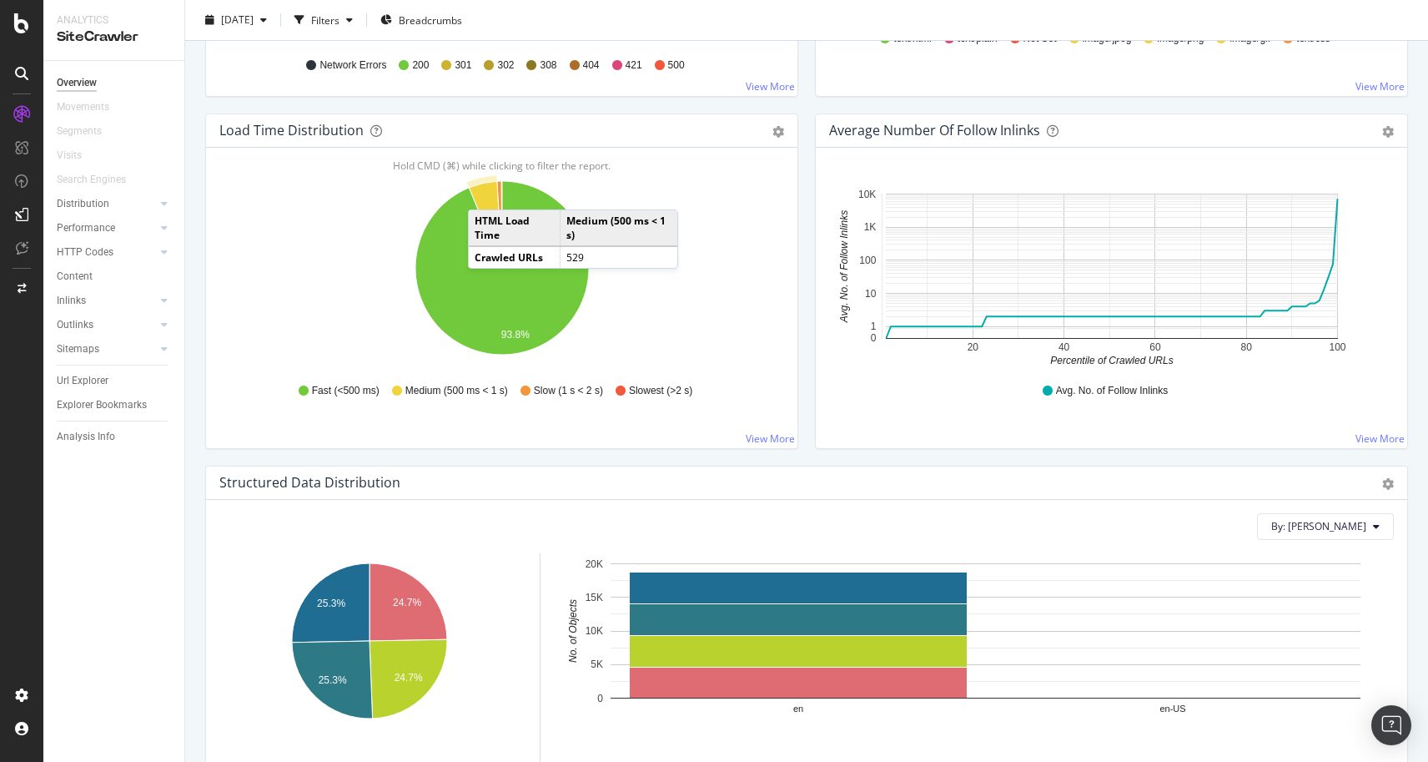
click at [485, 193] on icon "A chart." at bounding box center [485, 224] width 33 height 87
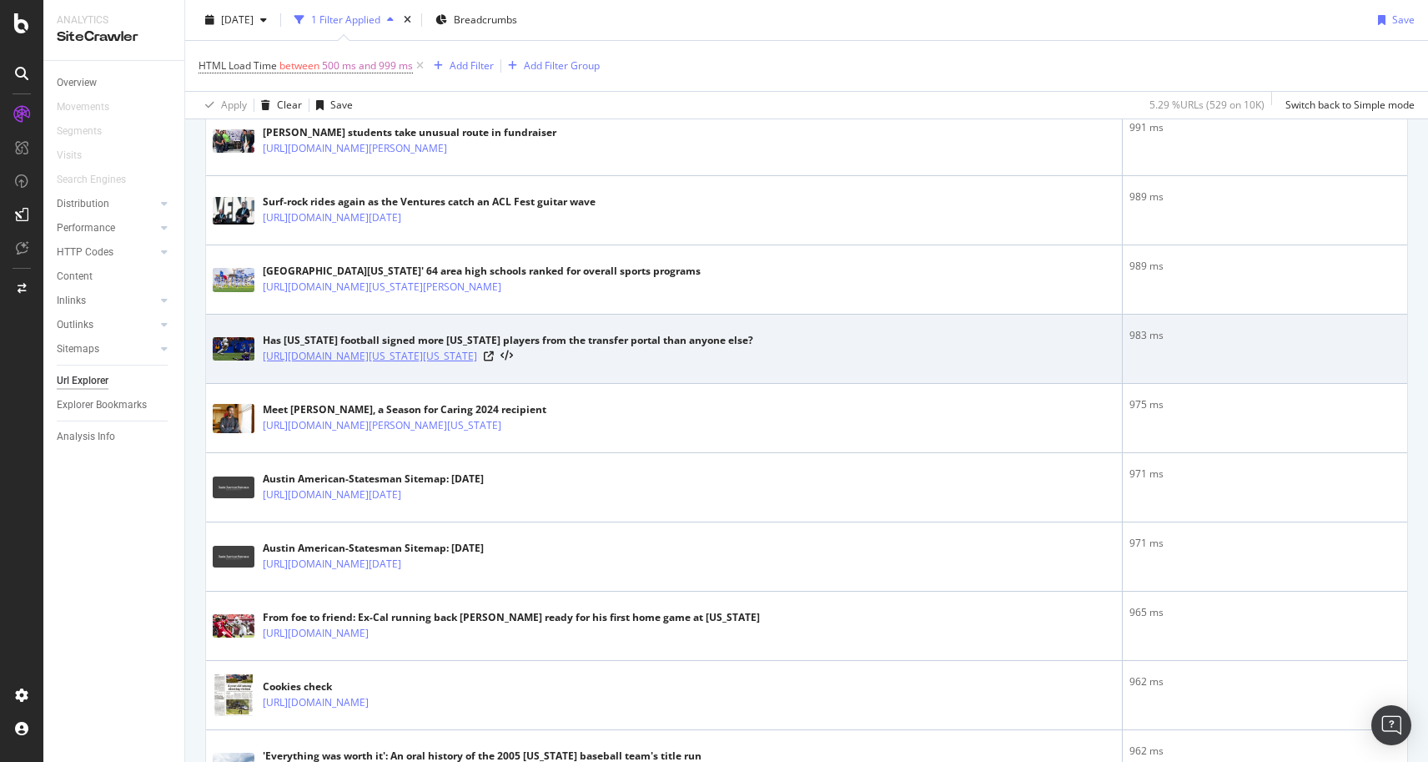
scroll to position [712, 0]
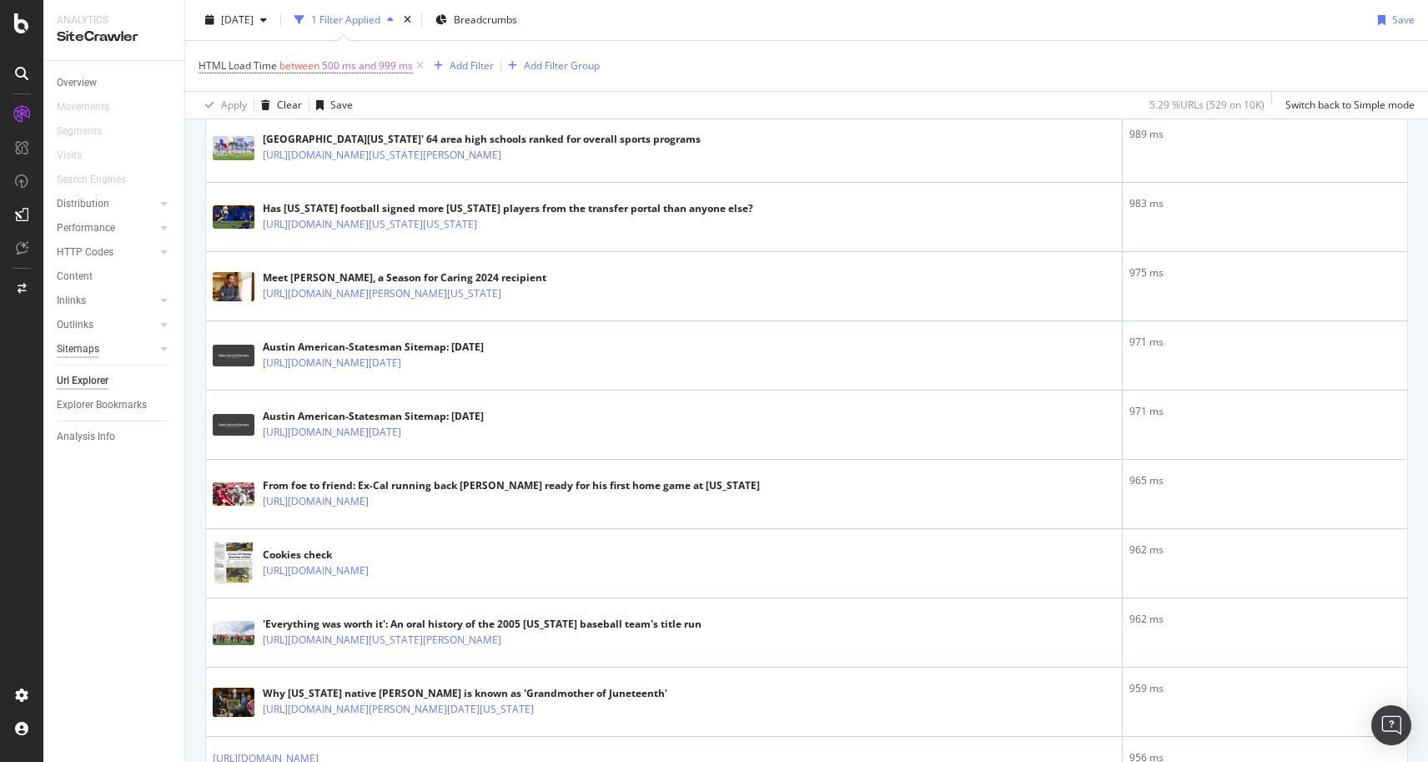
click at [78, 349] on div "Sitemaps" at bounding box center [78, 349] width 43 height 18
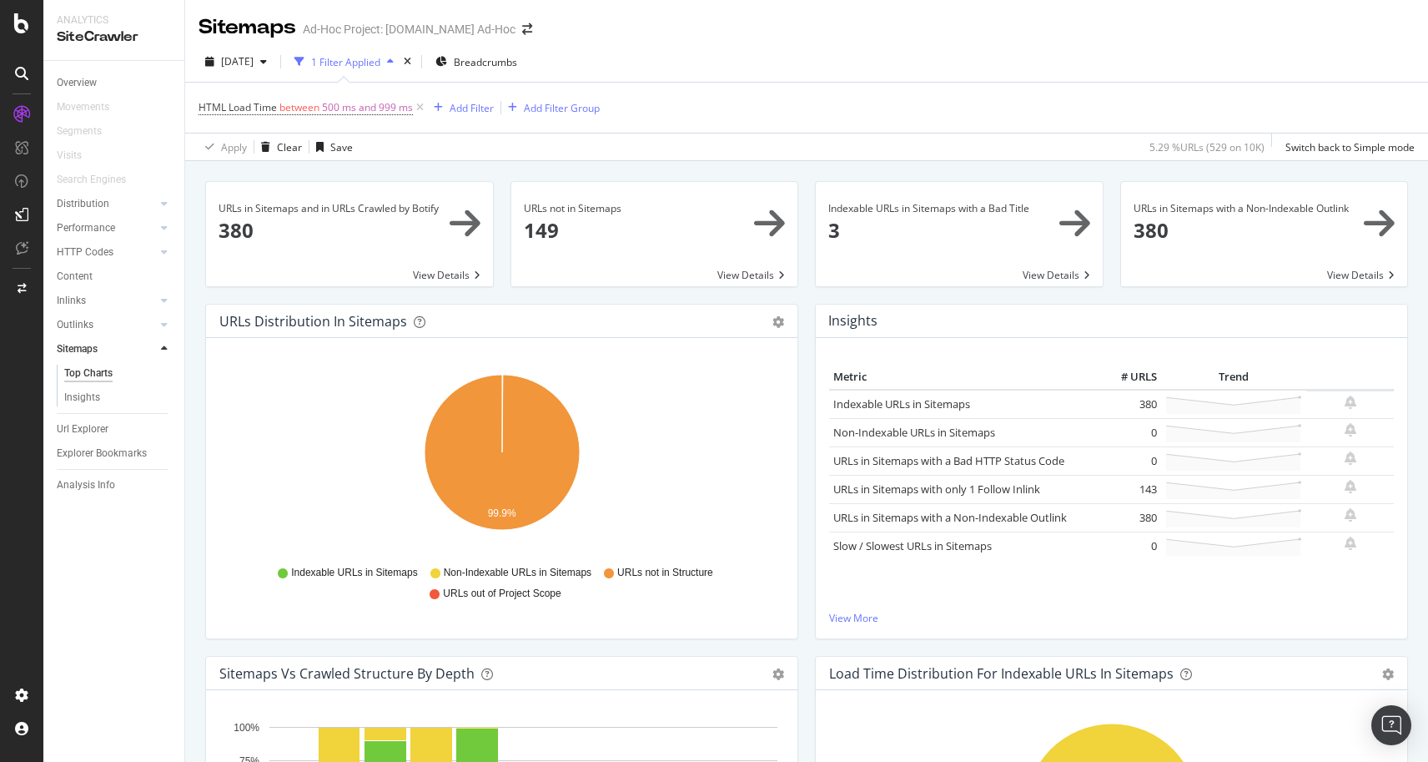
click at [767, 225] on span at bounding box center [654, 234] width 287 height 104
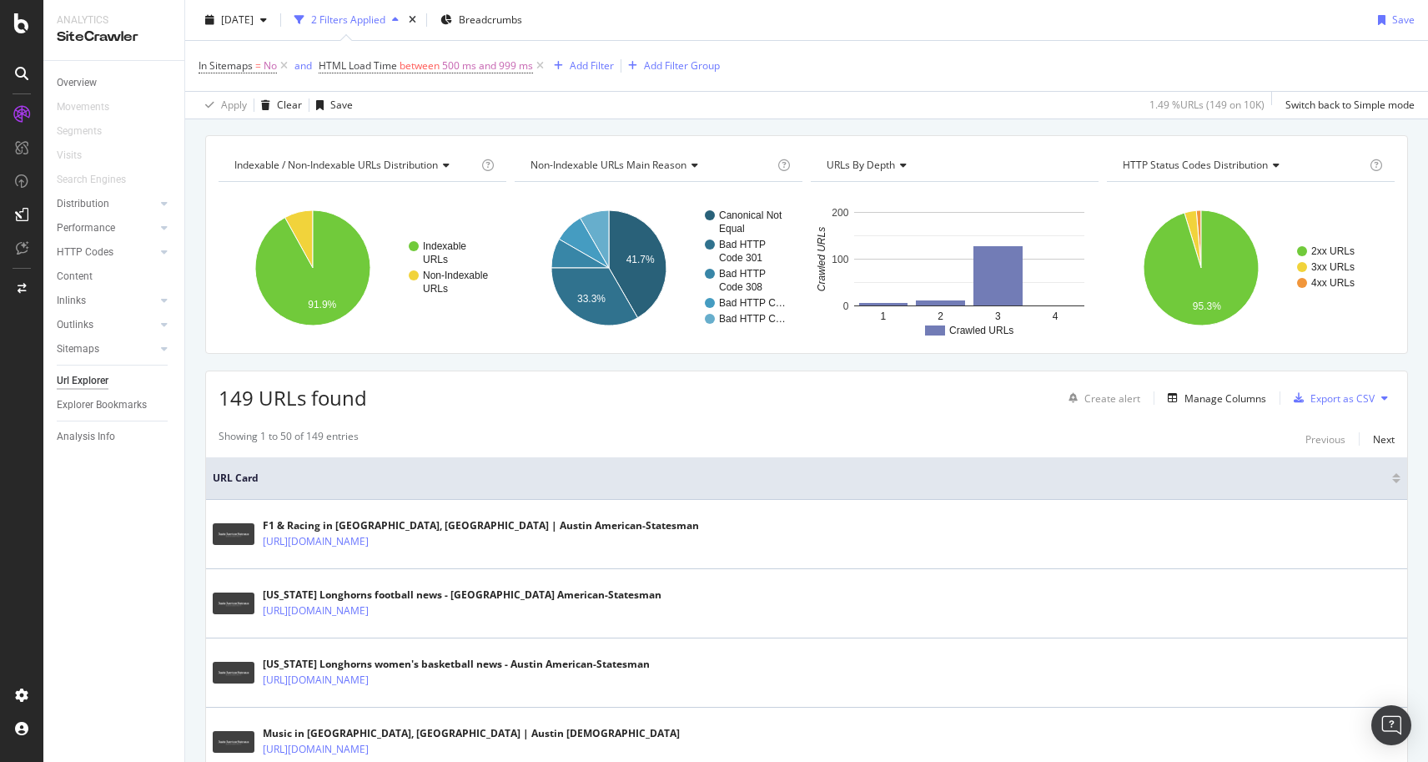
scroll to position [132, 0]
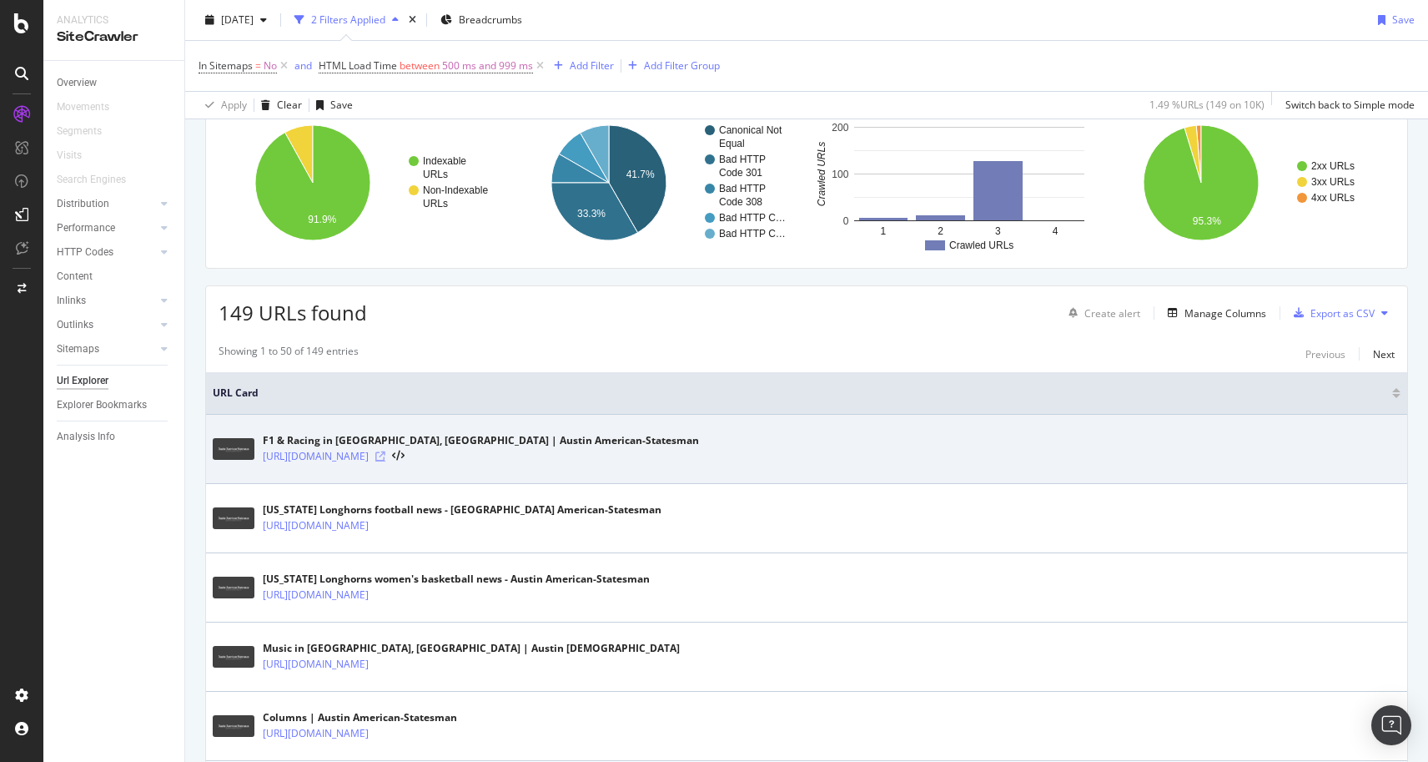
click at [385, 455] on icon at bounding box center [380, 456] width 10 height 10
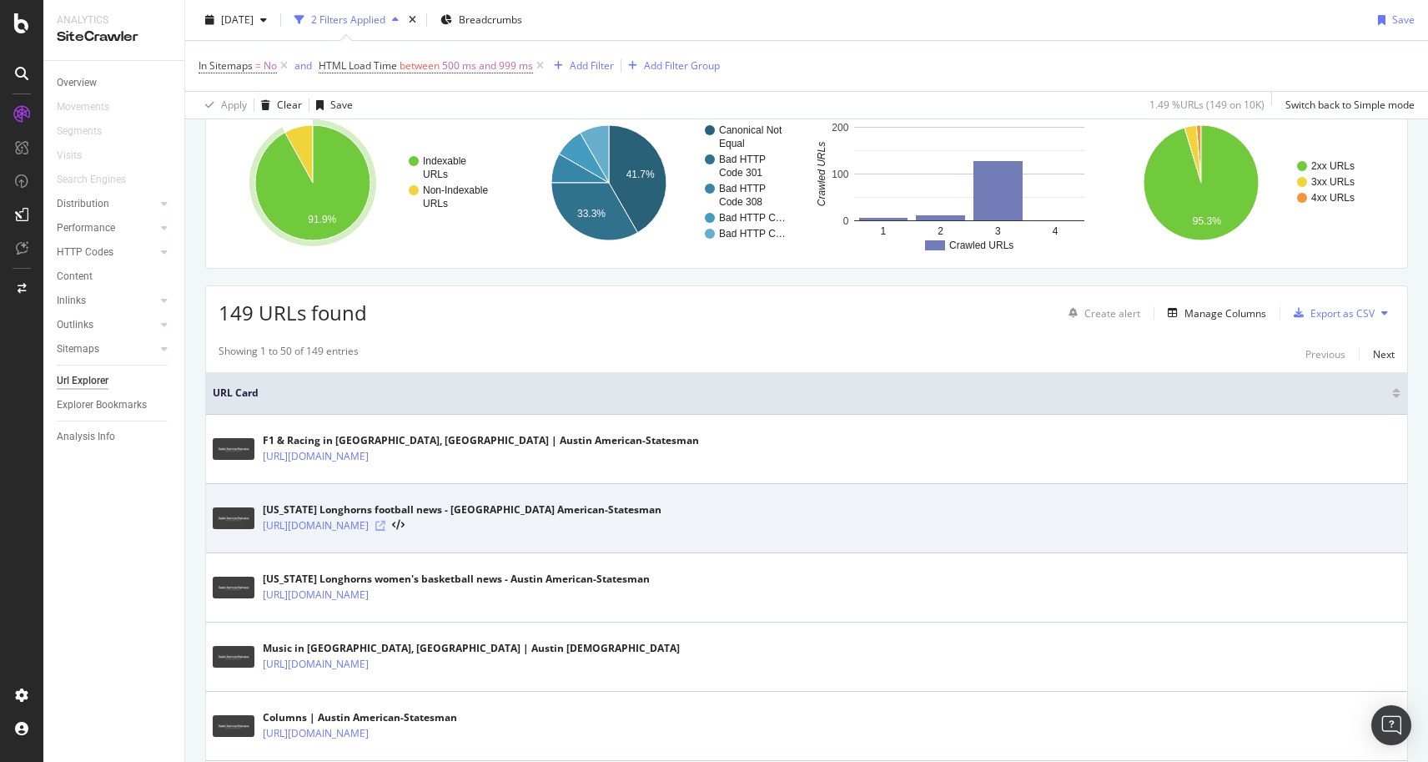
click at [385, 524] on icon at bounding box center [380, 526] width 10 height 10
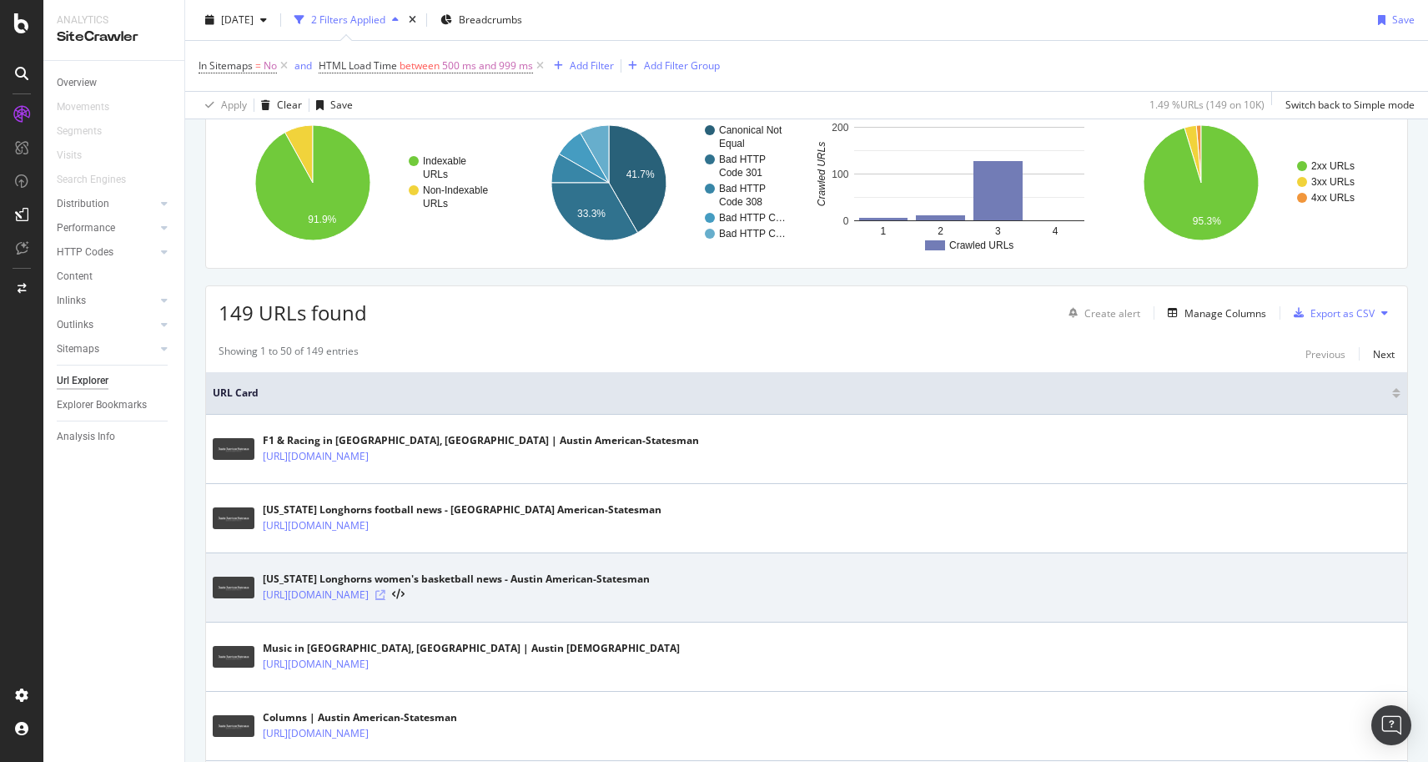
click at [385, 596] on icon at bounding box center [380, 595] width 10 height 10
